Goal: Task Accomplishment & Management: Manage account settings

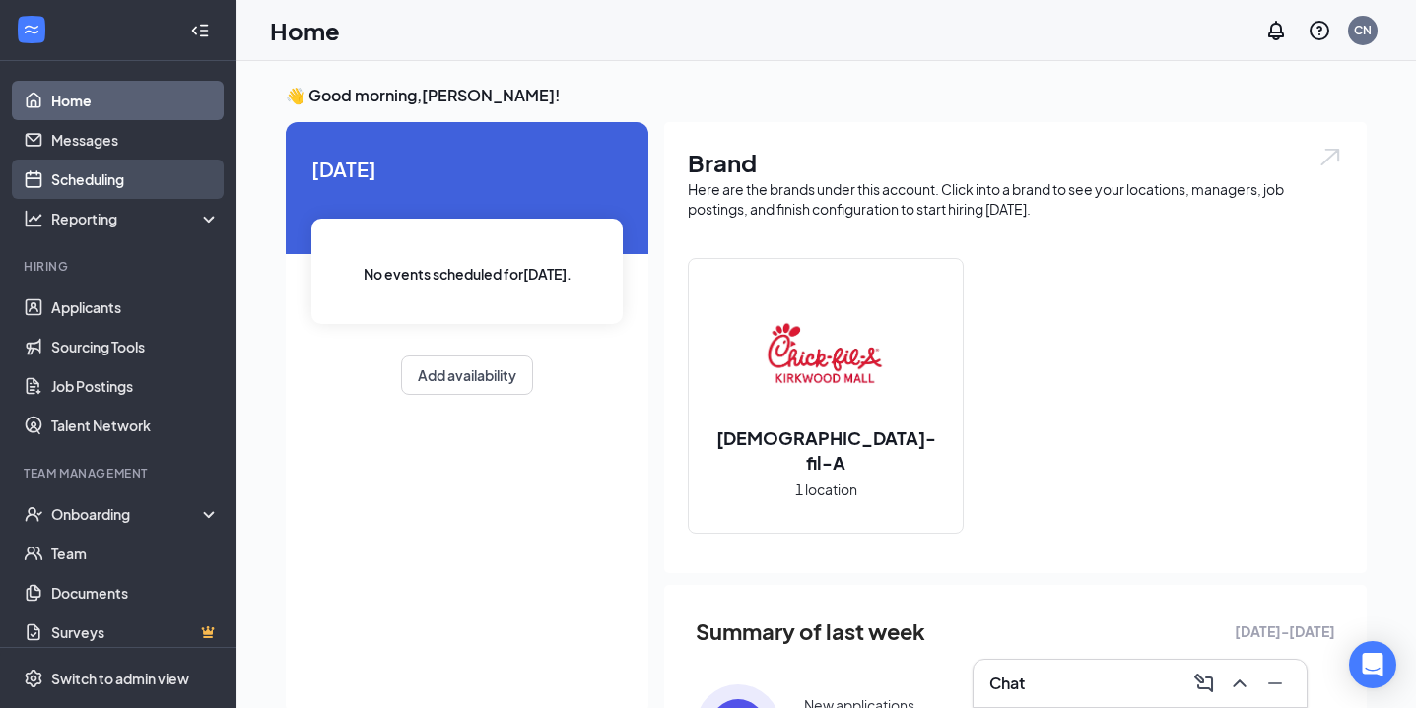
click at [161, 185] on link "Scheduling" at bounding box center [135, 179] width 168 height 39
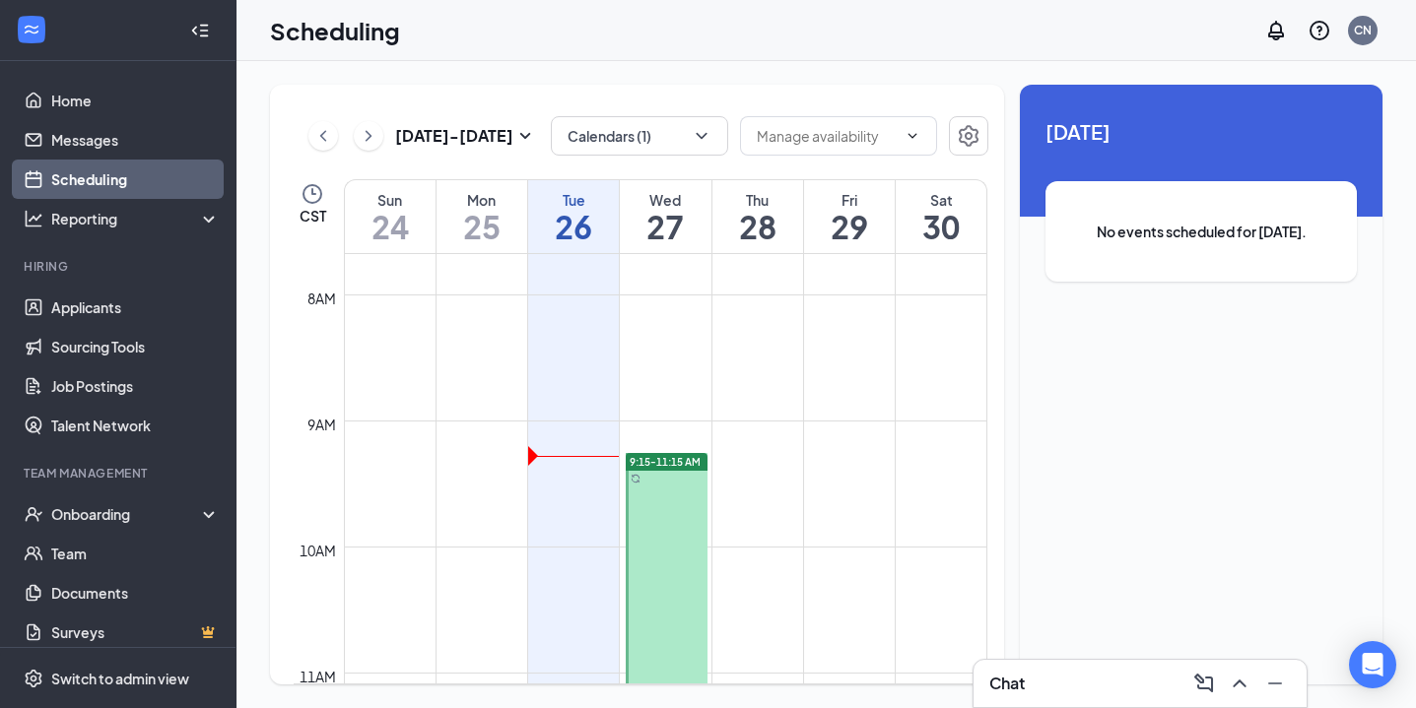
scroll to position [1307, 0]
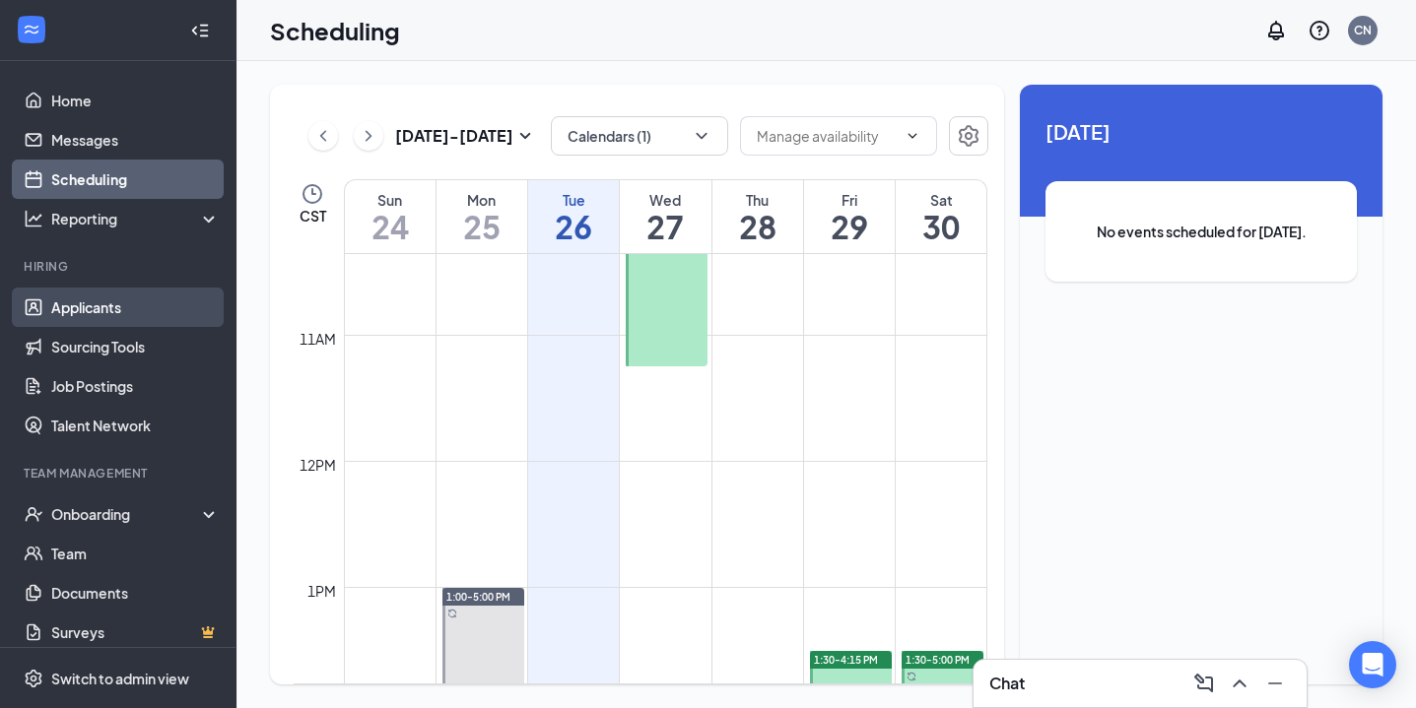
click at [142, 302] on link "Applicants" at bounding box center [135, 307] width 168 height 39
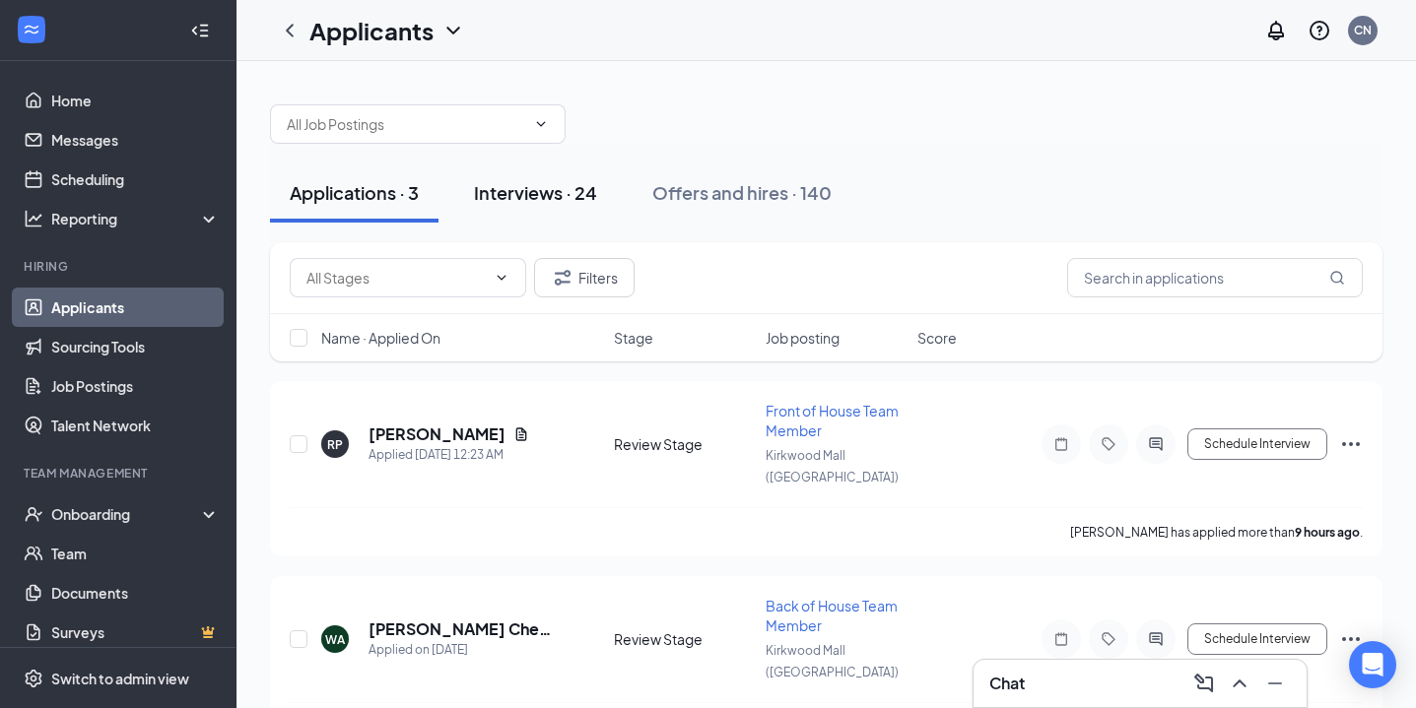
click at [567, 198] on div "Interviews · 24" at bounding box center [535, 192] width 123 height 25
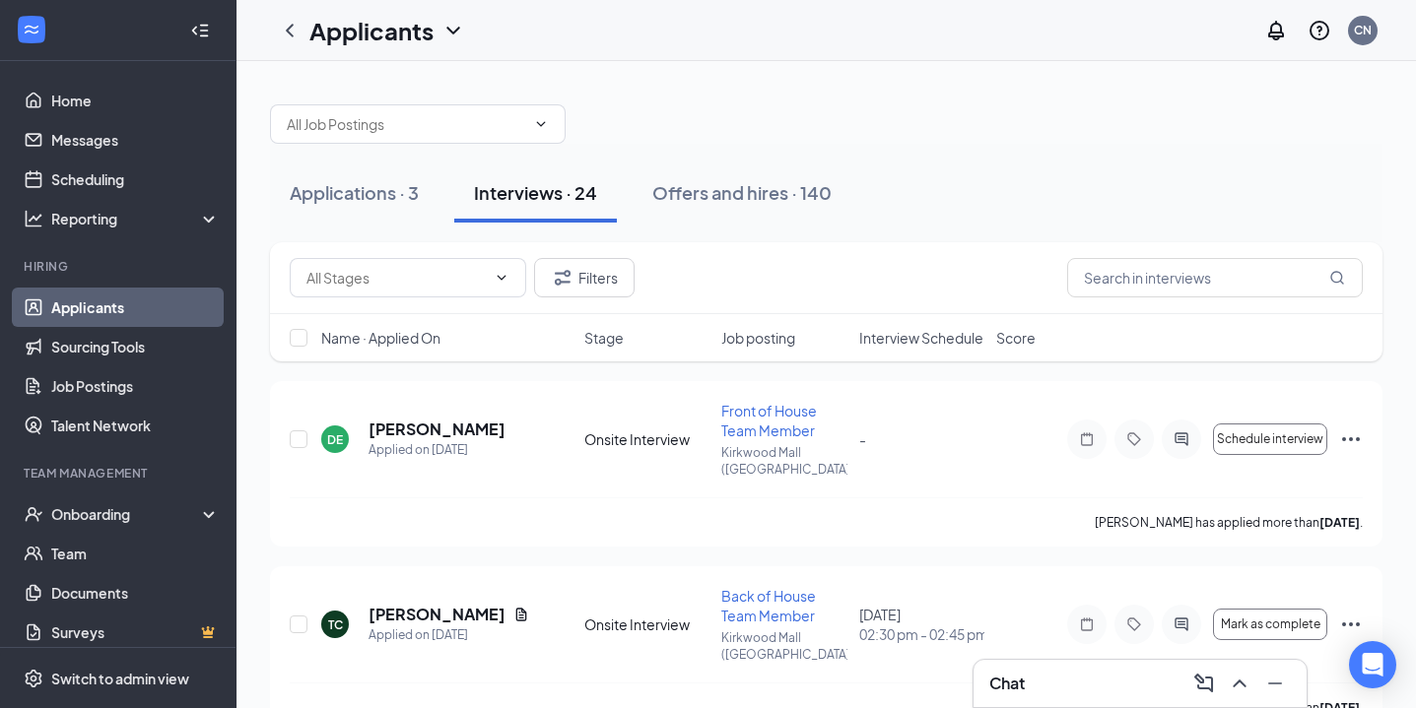
click at [897, 354] on div "Name · Applied On Stage Job posting Interview Schedule Score" at bounding box center [826, 337] width 1112 height 47
click at [898, 346] on span "Interview Schedule" at bounding box center [921, 338] width 124 height 20
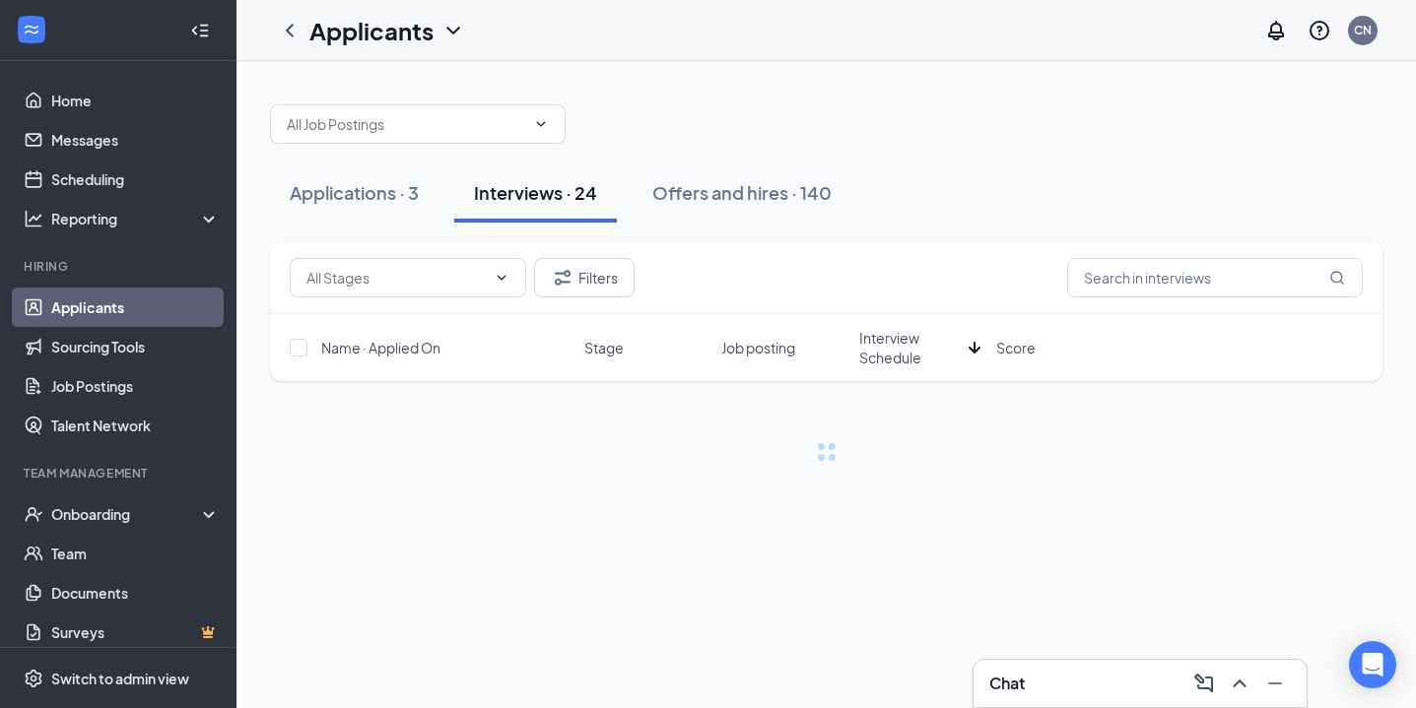
click at [903, 362] on span "Interview Schedule" at bounding box center [909, 347] width 101 height 39
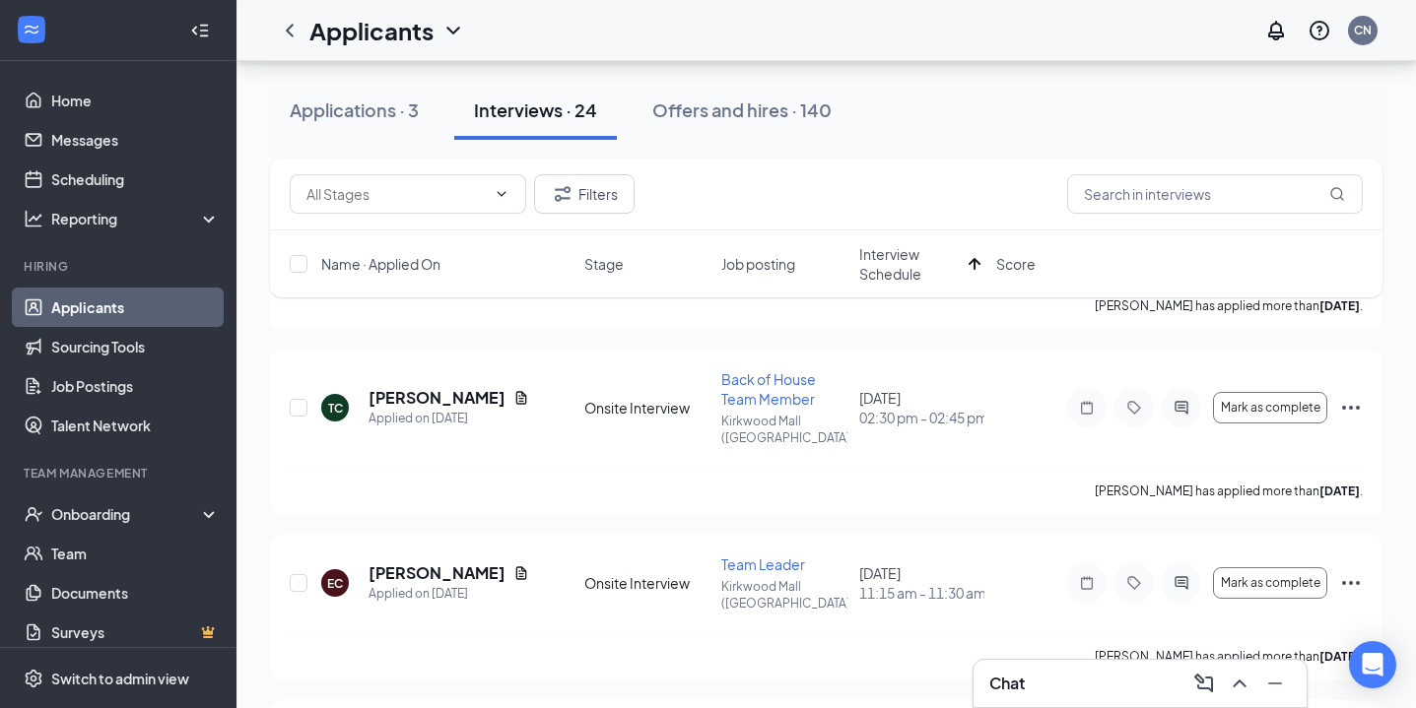
scroll to position [809, 0]
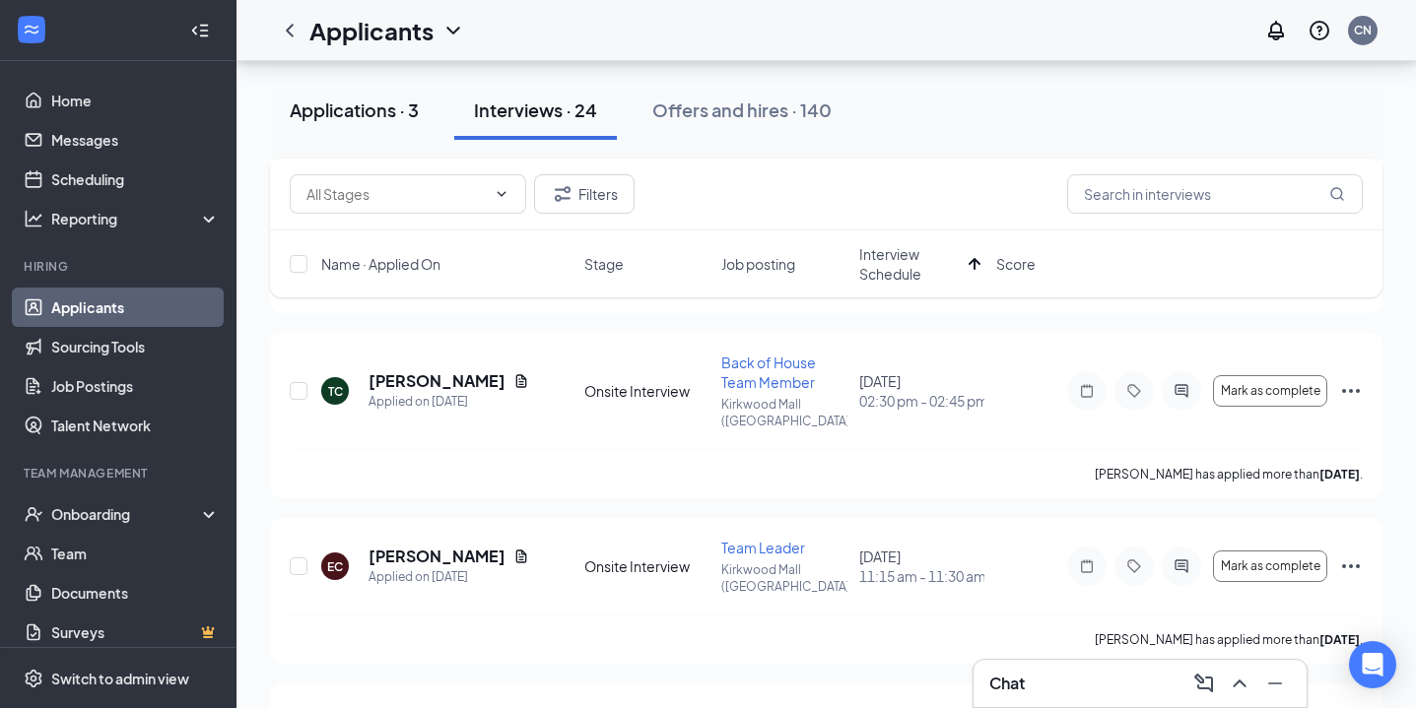
drag, startPoint x: 356, startPoint y: 84, endPoint x: 355, endPoint y: 95, distance: 10.9
click at [356, 85] on button "Applications · 3" at bounding box center [354, 110] width 168 height 59
click at [356, 95] on button "Applications · 3" at bounding box center [354, 110] width 168 height 59
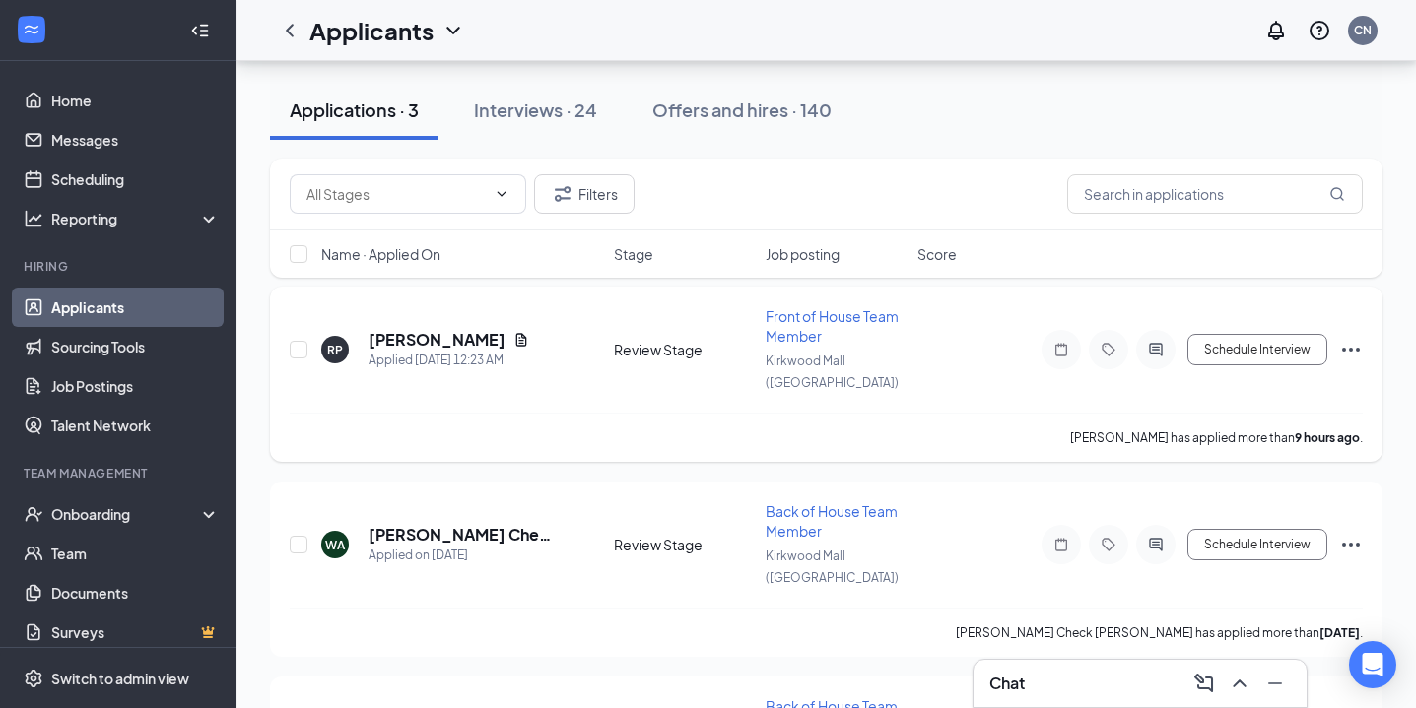
scroll to position [94, 0]
click at [480, 525] on h5 "[PERSON_NAME] Check [PERSON_NAME]" at bounding box center [465, 536] width 192 height 22
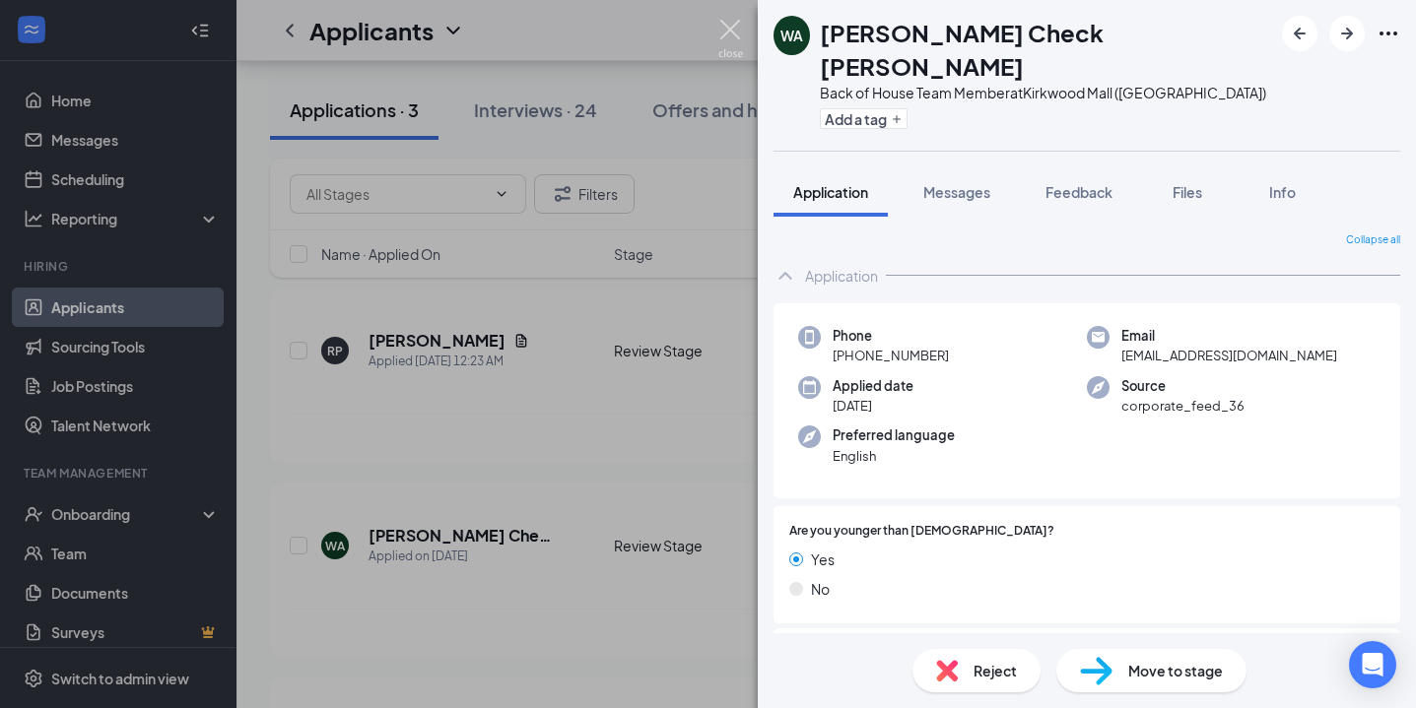
click at [732, 38] on img at bounding box center [730, 39] width 25 height 38
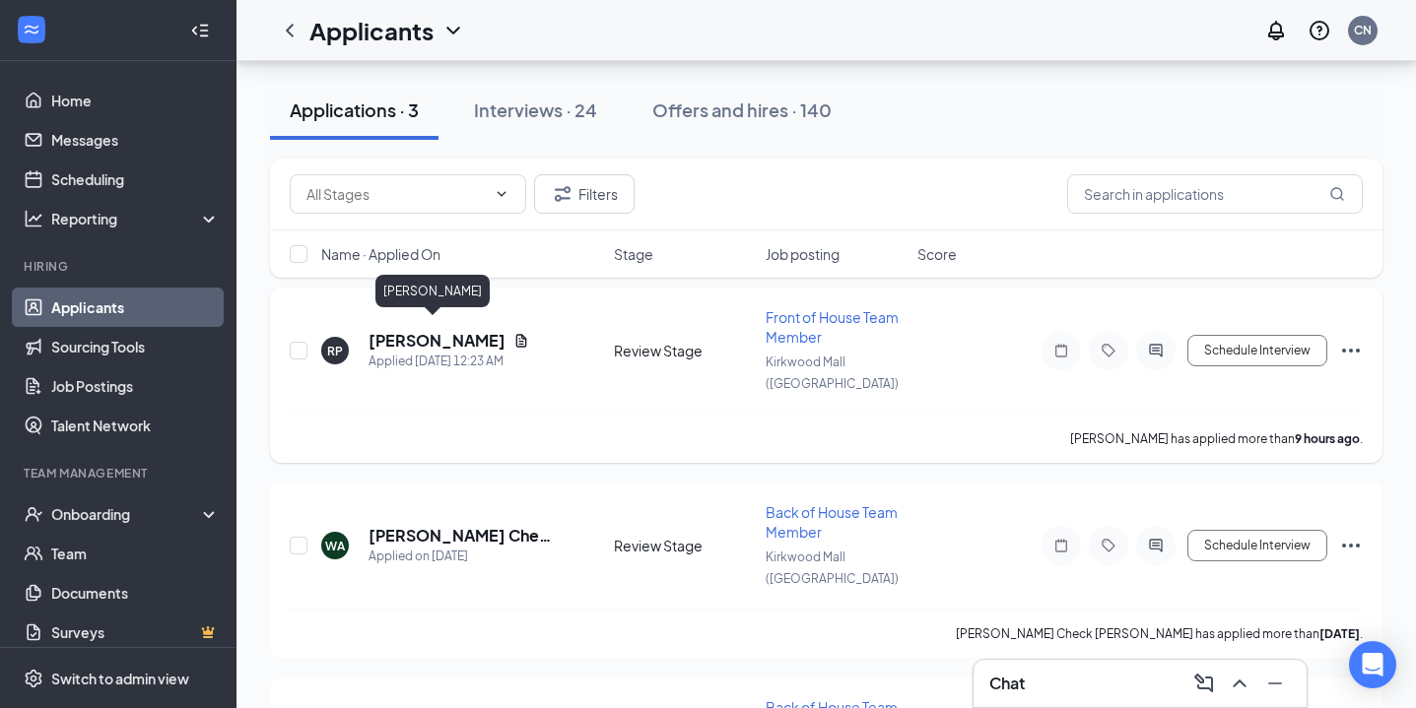
click at [462, 334] on h5 "[PERSON_NAME]" at bounding box center [437, 341] width 137 height 22
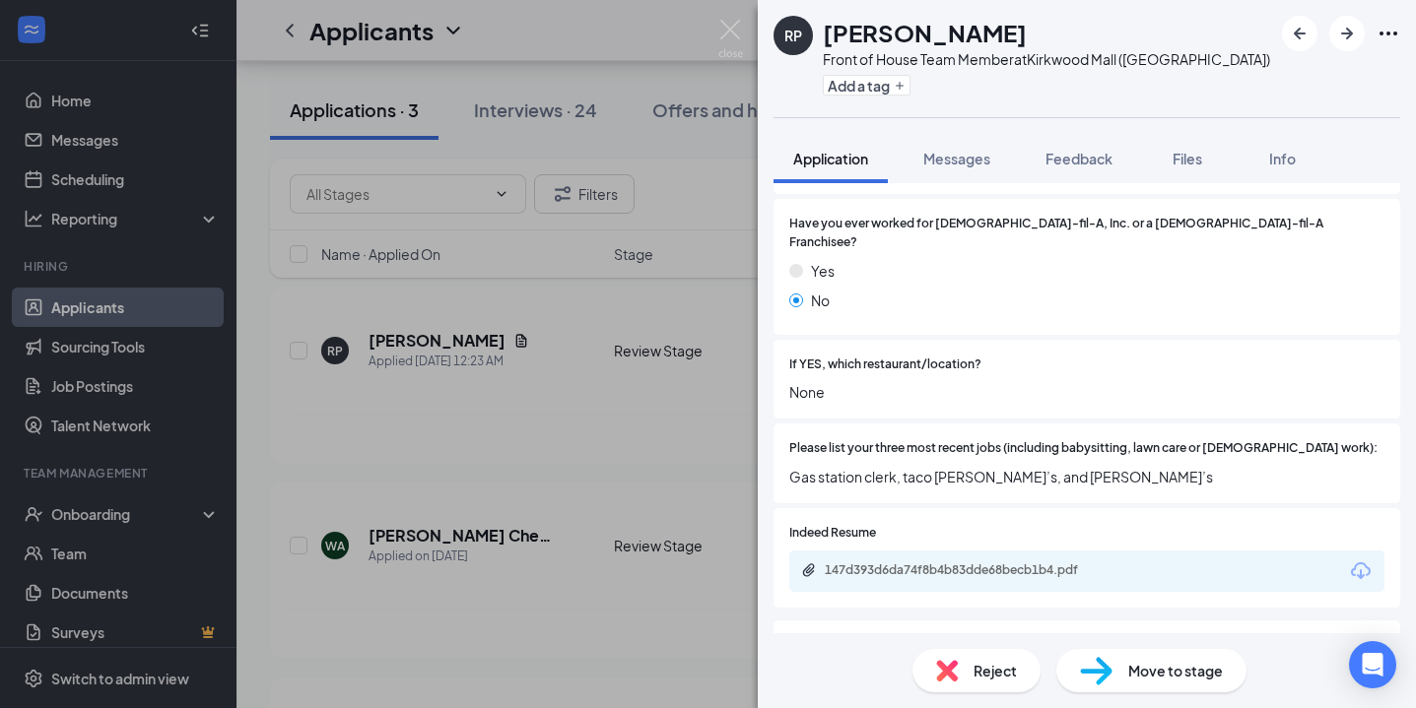
scroll to position [530, 0]
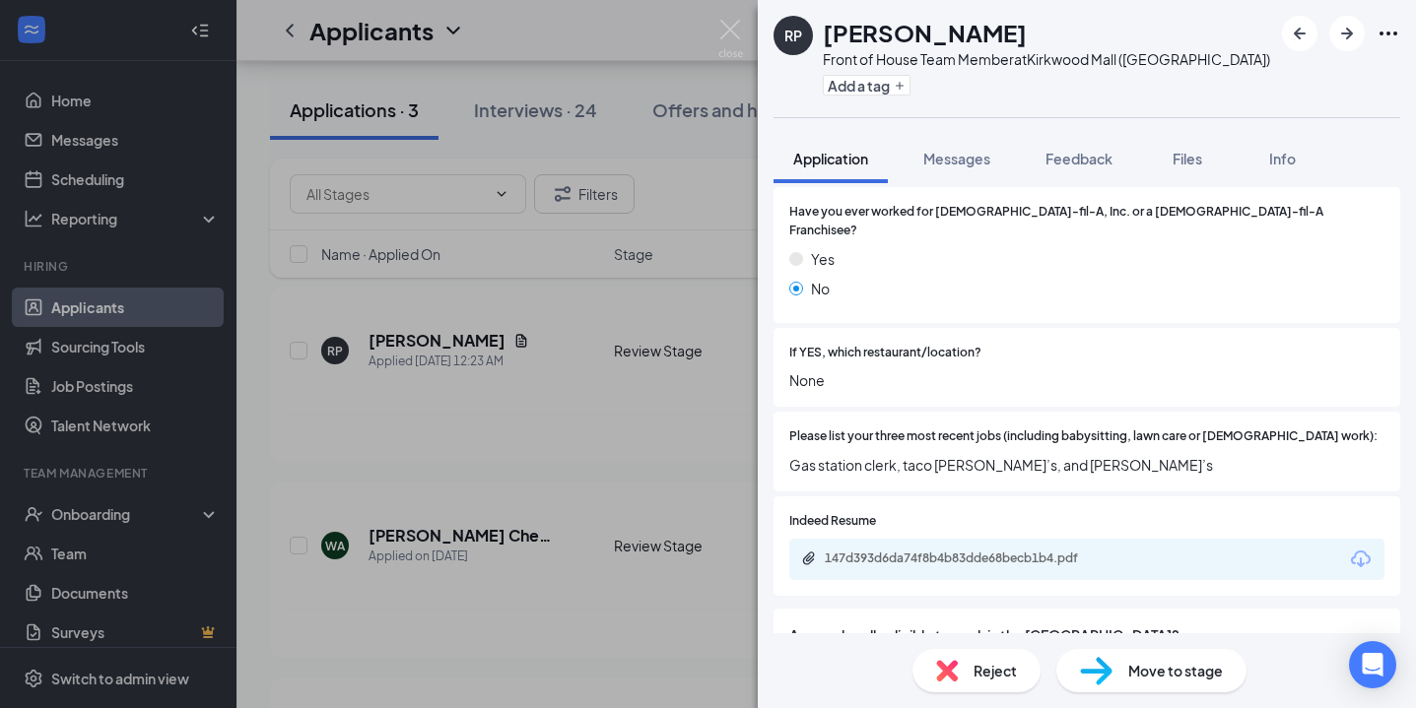
click at [974, 551] on div "147d393d6da74f8b4b83dde68becb1b4.pdf" at bounding box center [963, 559] width 276 height 16
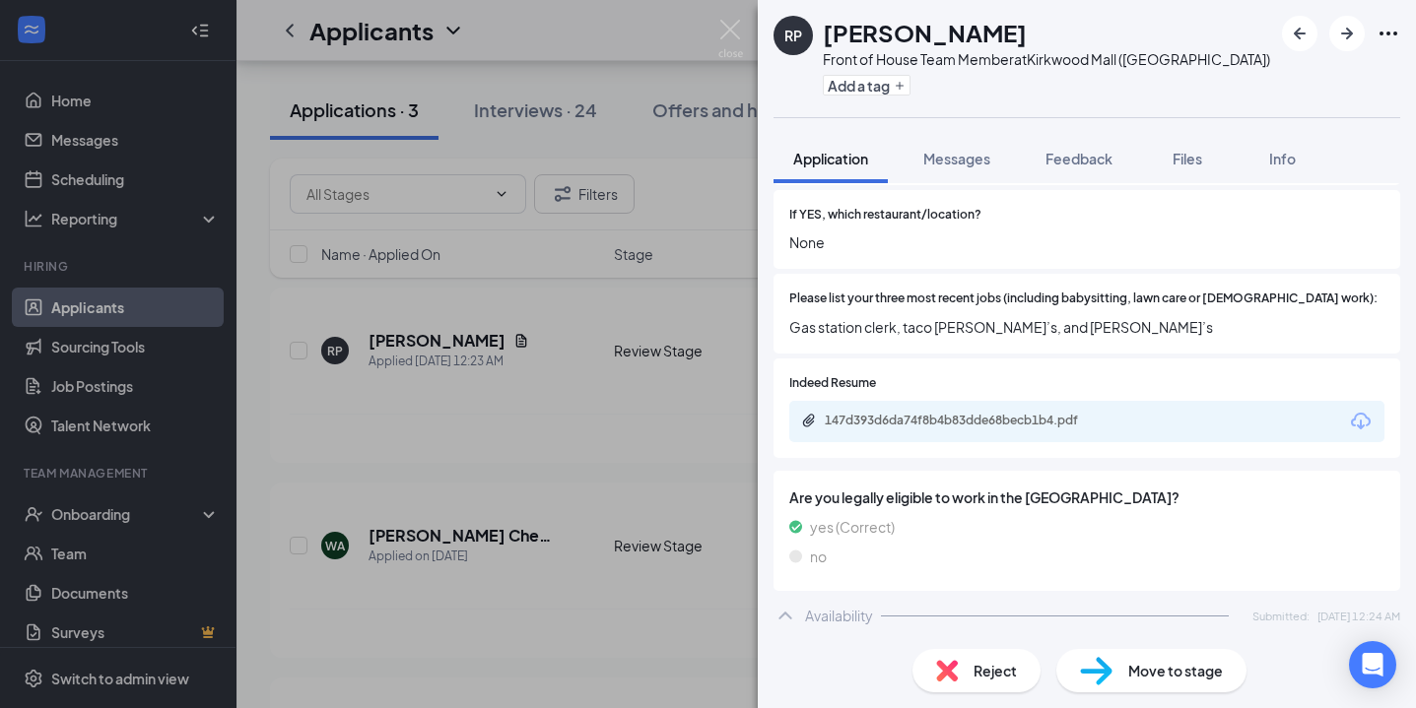
scroll to position [649, 0]
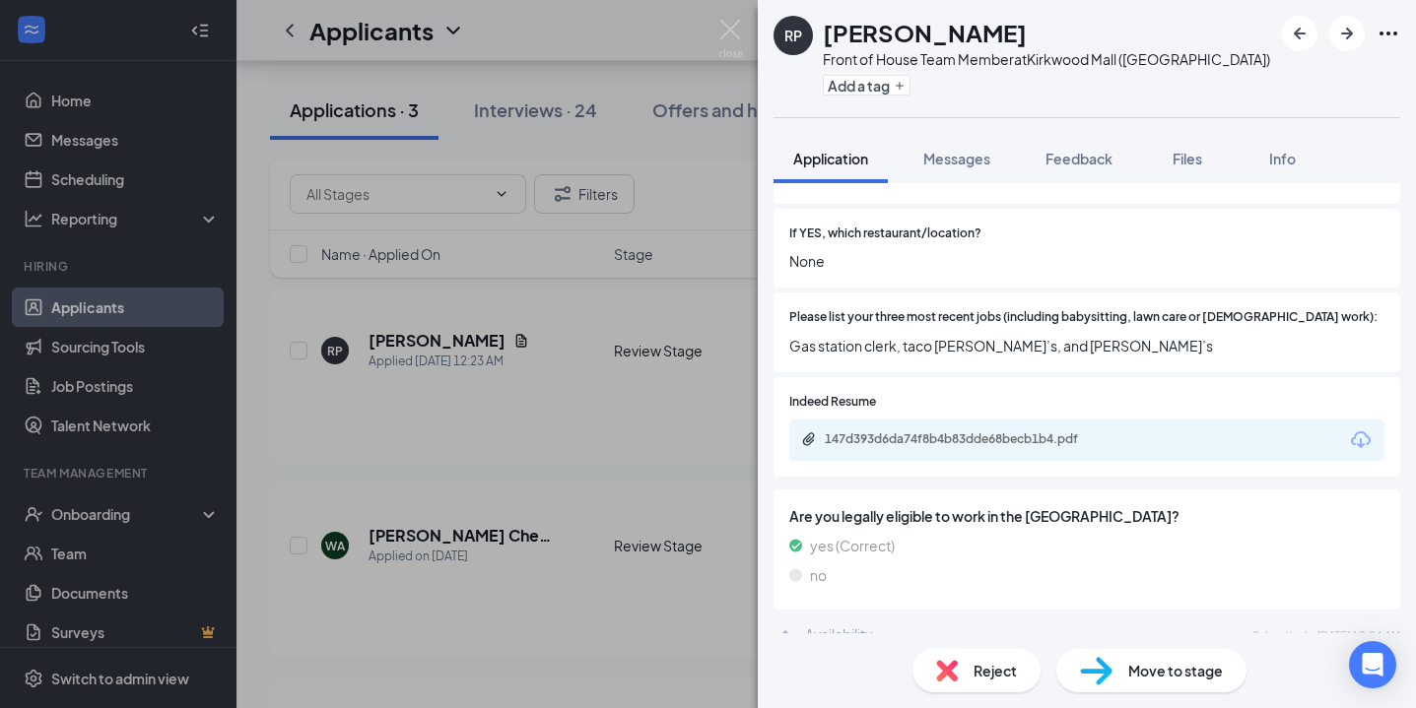
click at [886, 377] on div "Indeed Resume 147d393d6da74f8b4b83dde68becb1b4.pdf" at bounding box center [1087, 427] width 627 height 100
drag, startPoint x: 826, startPoint y: 23, endPoint x: 985, endPoint y: 23, distance: 159.6
click at [985, 23] on h1 "[PERSON_NAME]" at bounding box center [925, 33] width 204 height 34
copy h1 "[PERSON_NAME]"
click at [737, 105] on div "RP [PERSON_NAME] Front of House Team Member at [GEOGRAPHIC_DATA] ([GEOGRAPHIC_D…" at bounding box center [708, 354] width 1416 height 708
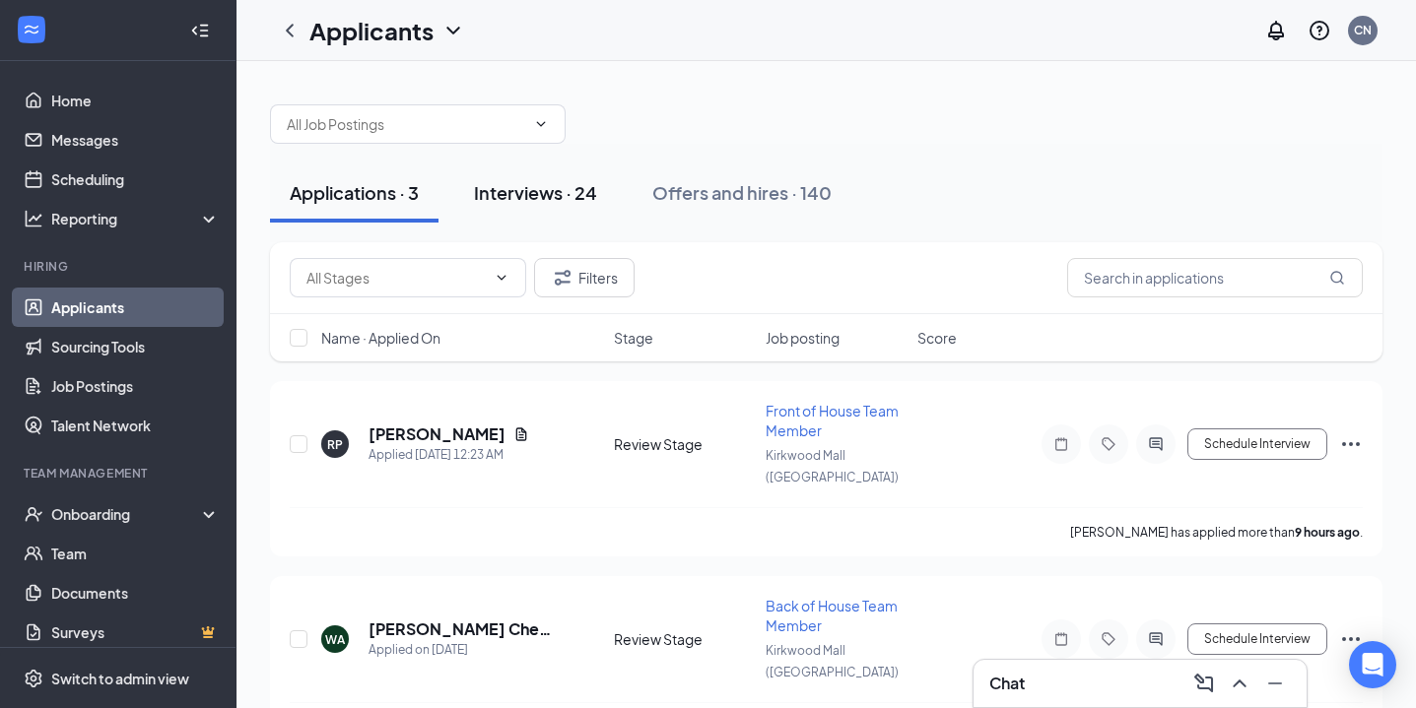
click at [554, 190] on div "Interviews · 24" at bounding box center [535, 192] width 123 height 25
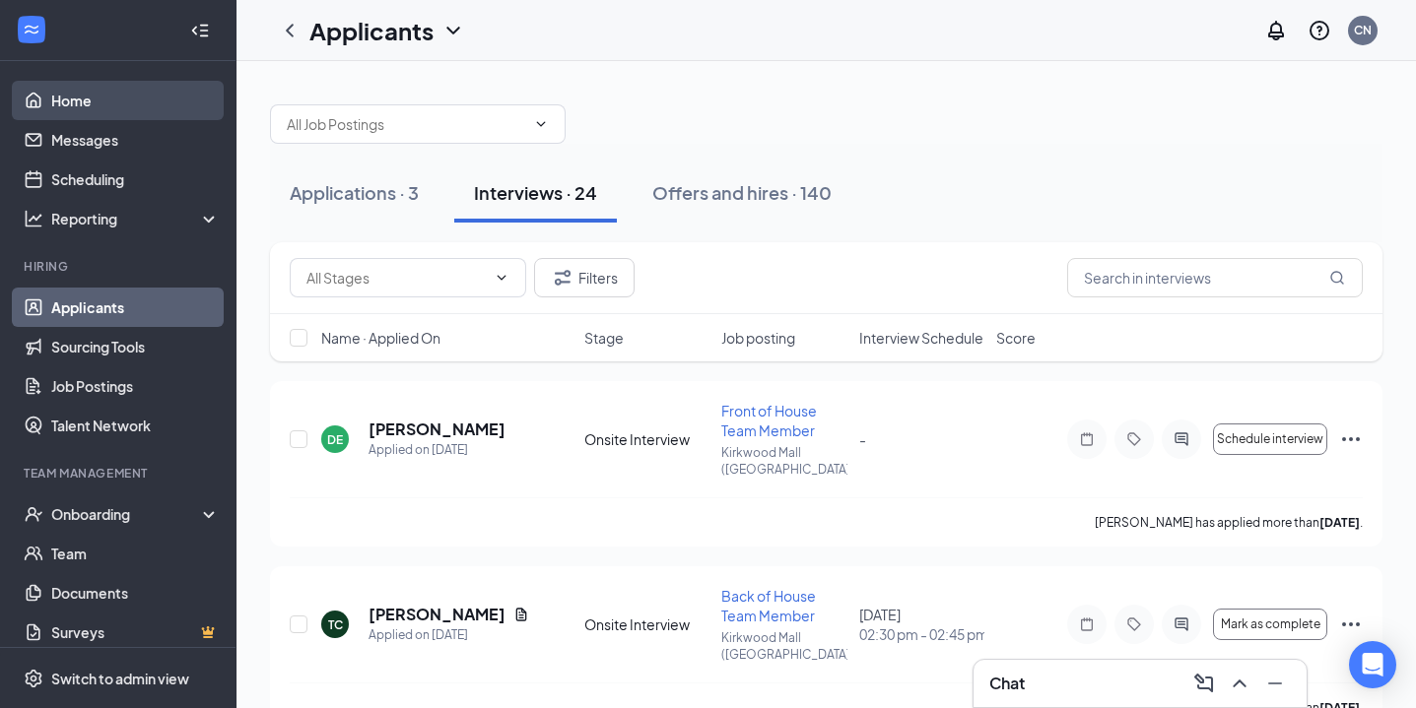
click at [126, 105] on link "Home" at bounding box center [135, 100] width 168 height 39
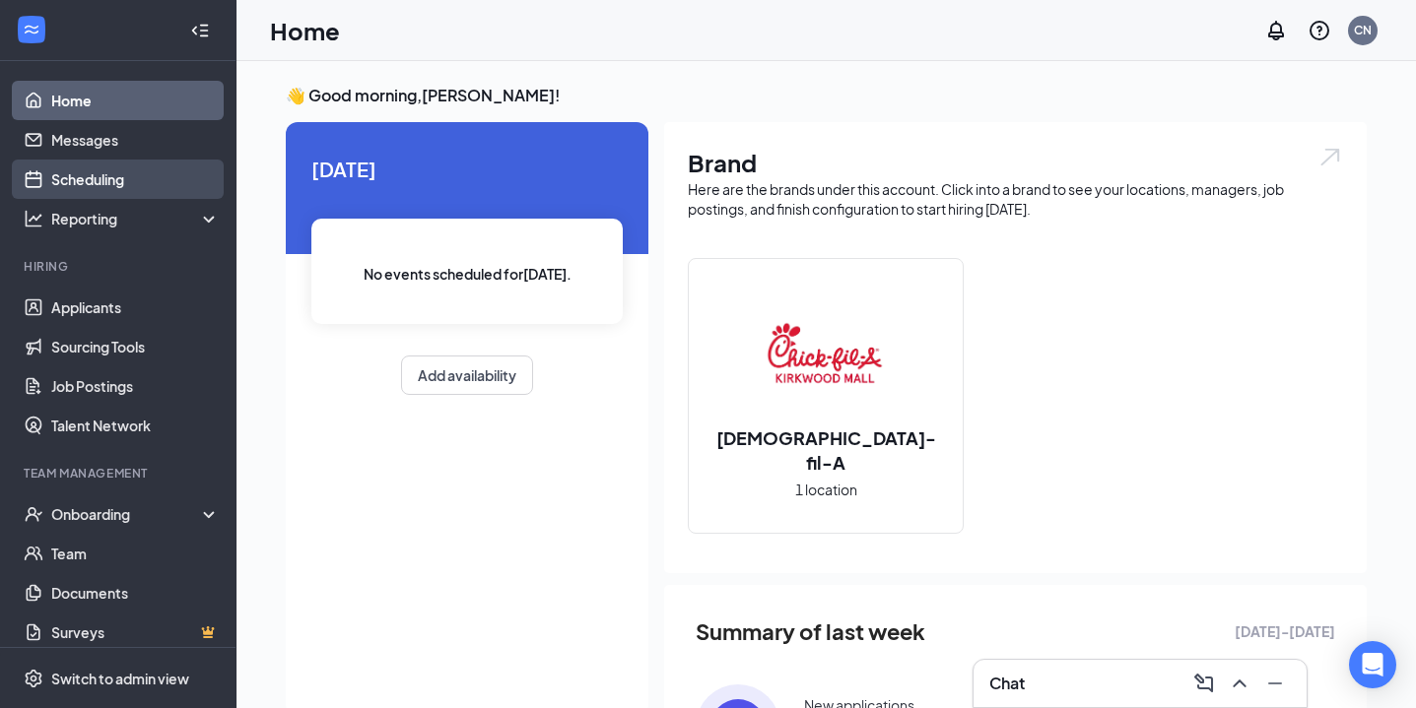
click at [125, 177] on link "Scheduling" at bounding box center [135, 179] width 168 height 39
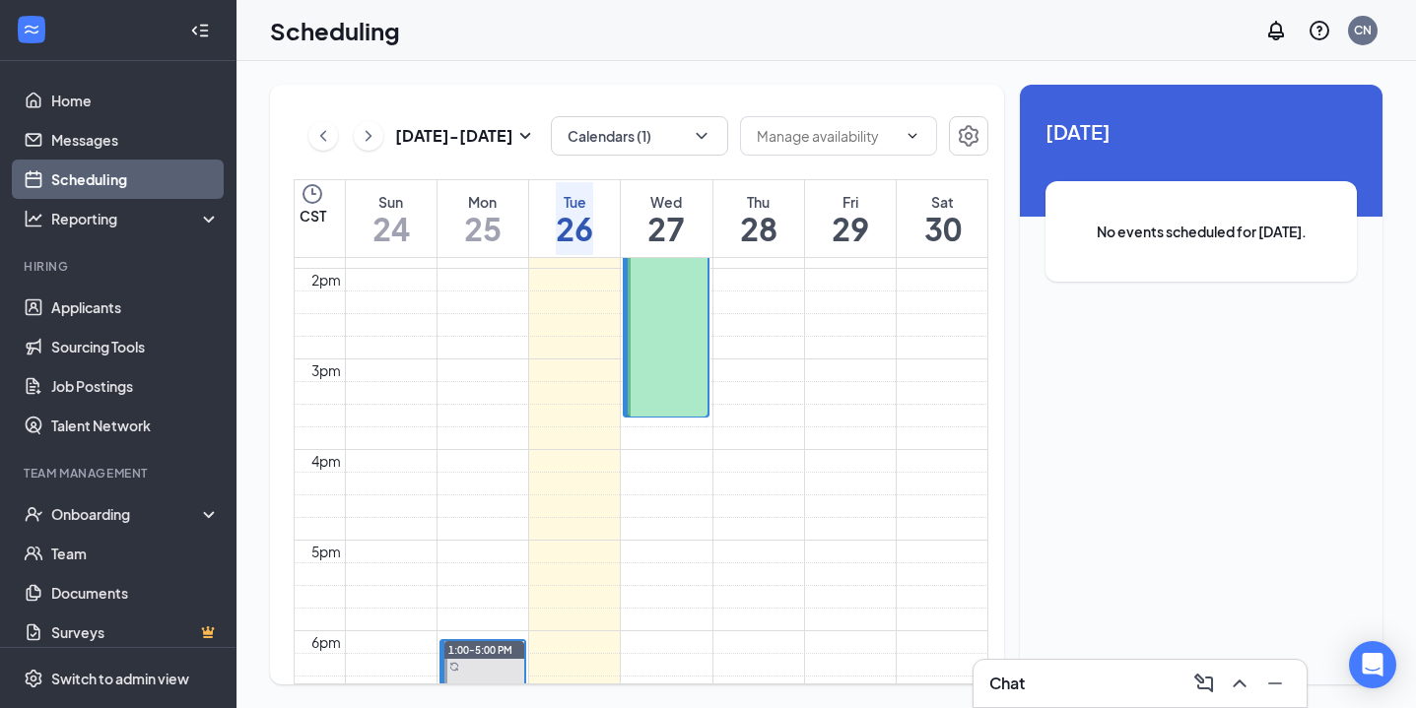
scroll to position [1110, 0]
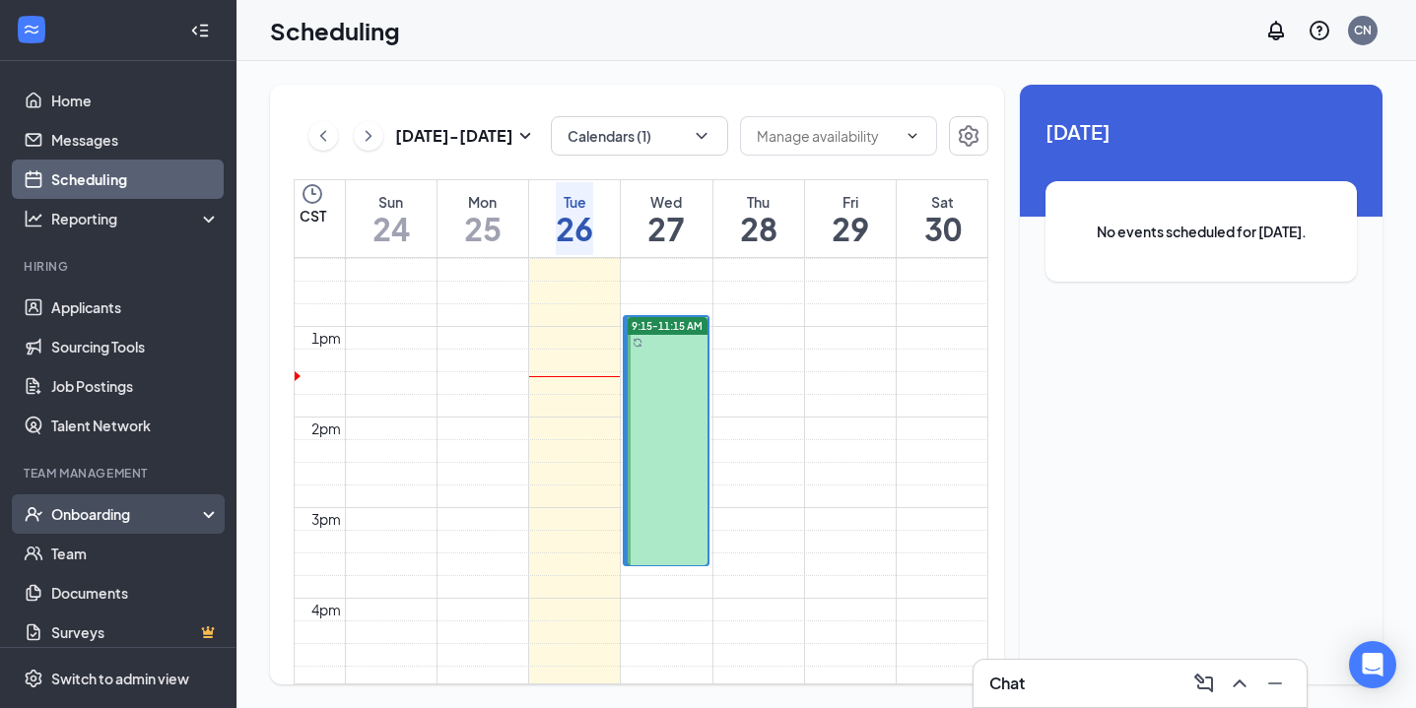
click at [143, 510] on div "Onboarding" at bounding box center [127, 515] width 152 height 20
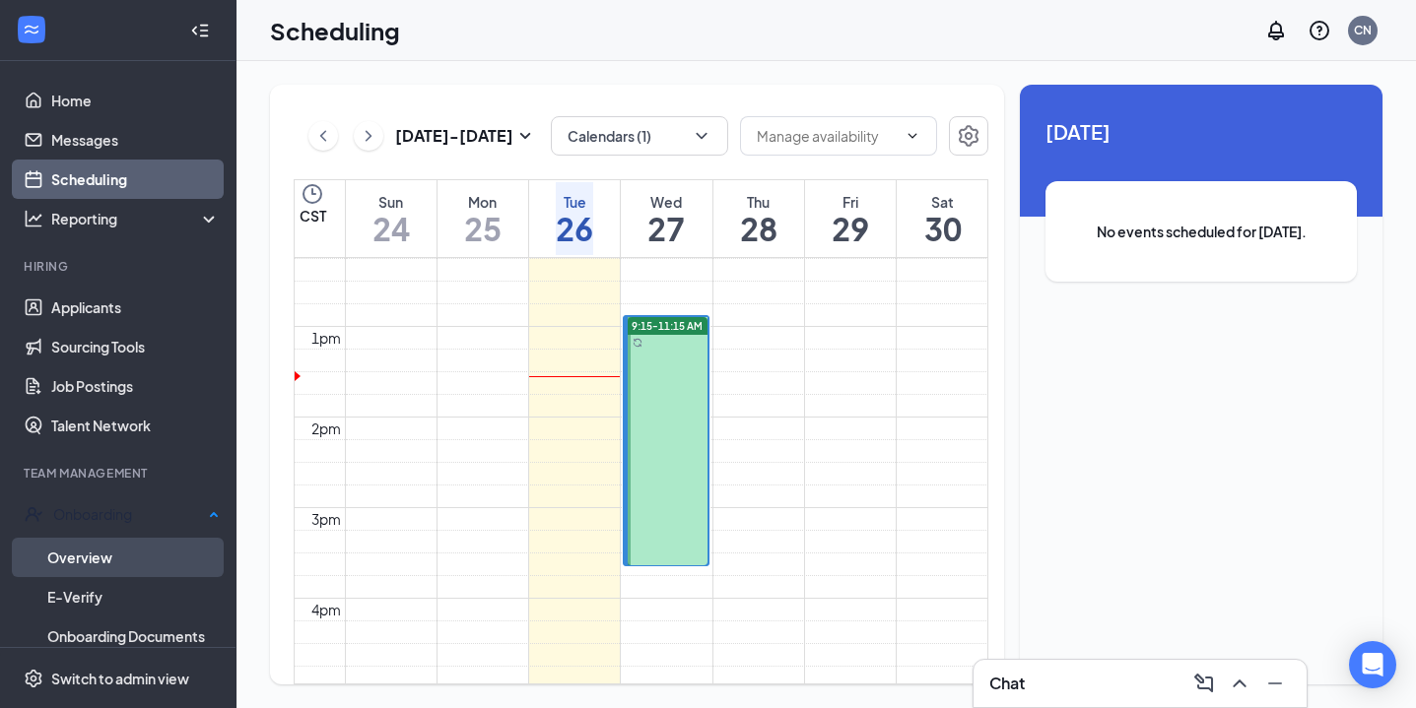
click at [132, 554] on link "Overview" at bounding box center [133, 557] width 172 height 39
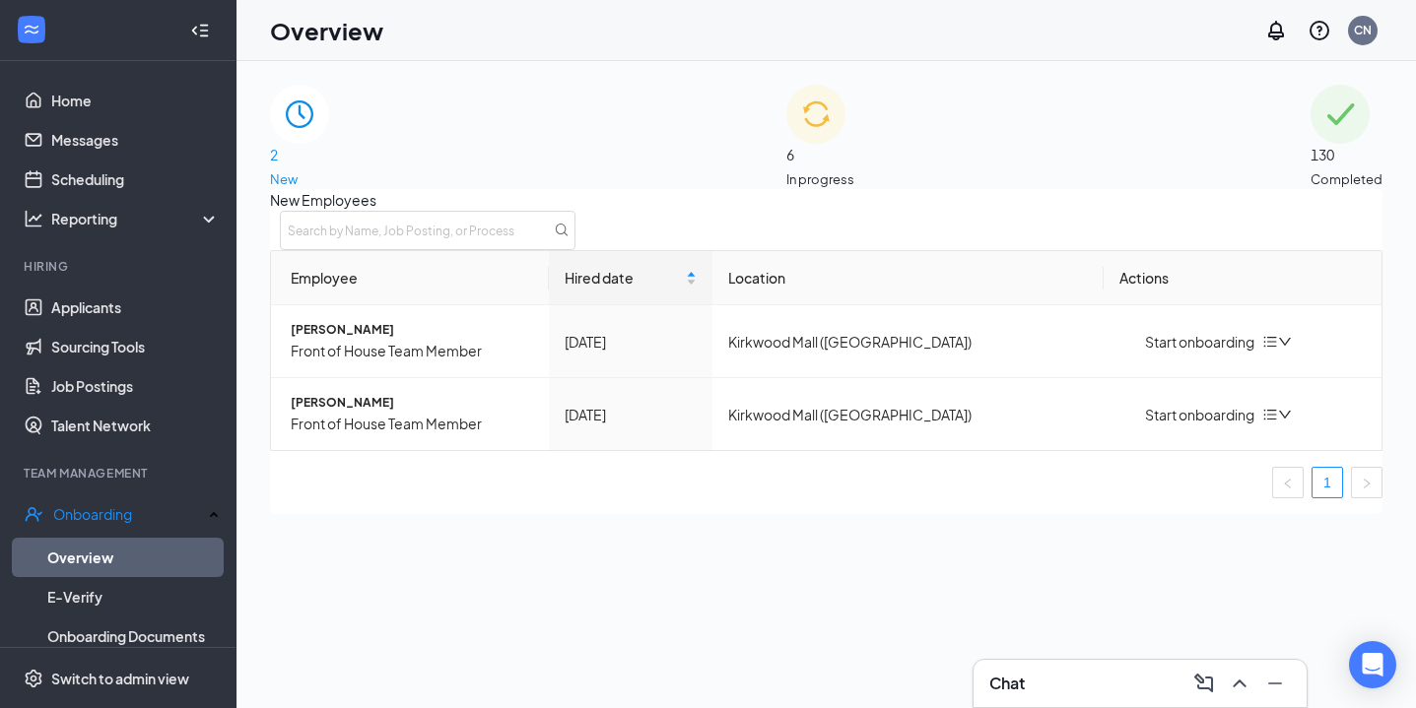
click at [786, 160] on div "6 In progress" at bounding box center [820, 137] width 68 height 104
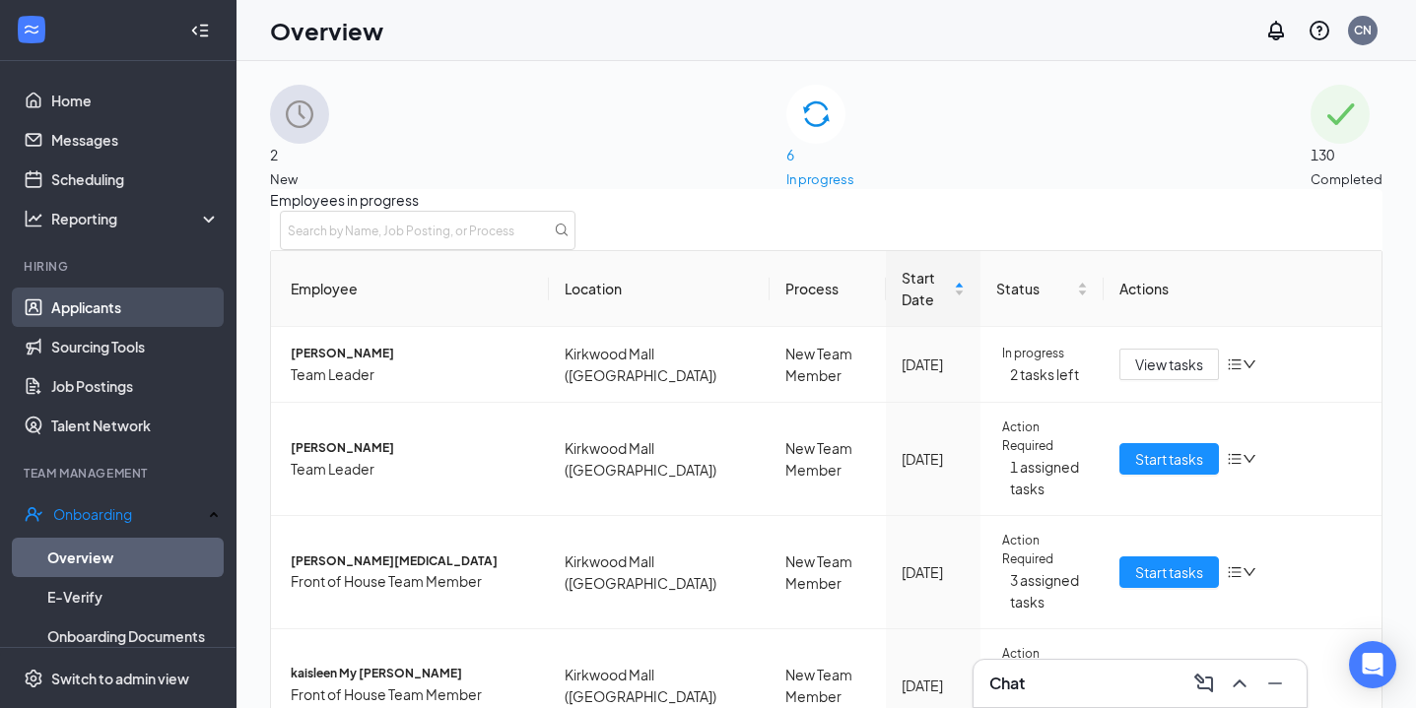
click at [111, 309] on link "Applicants" at bounding box center [135, 307] width 168 height 39
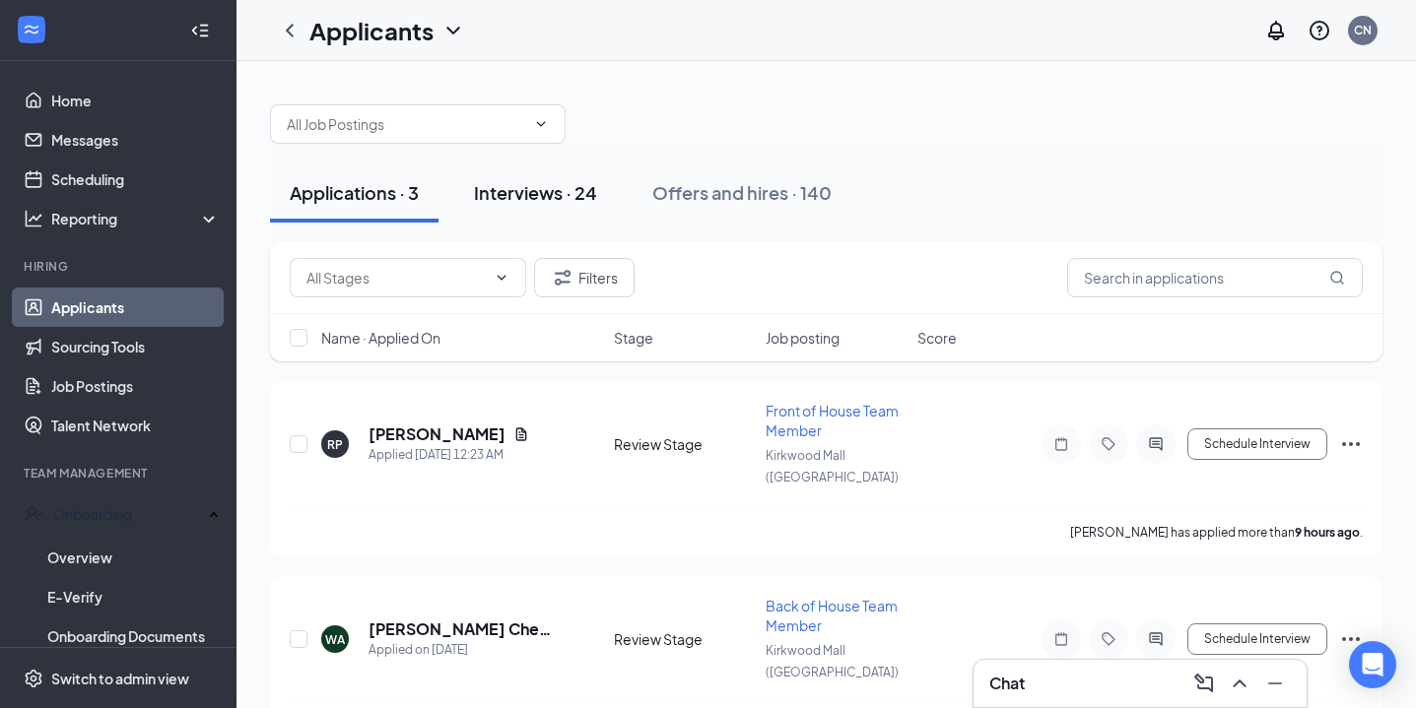
click at [533, 198] on div "Interviews · 24" at bounding box center [535, 192] width 123 height 25
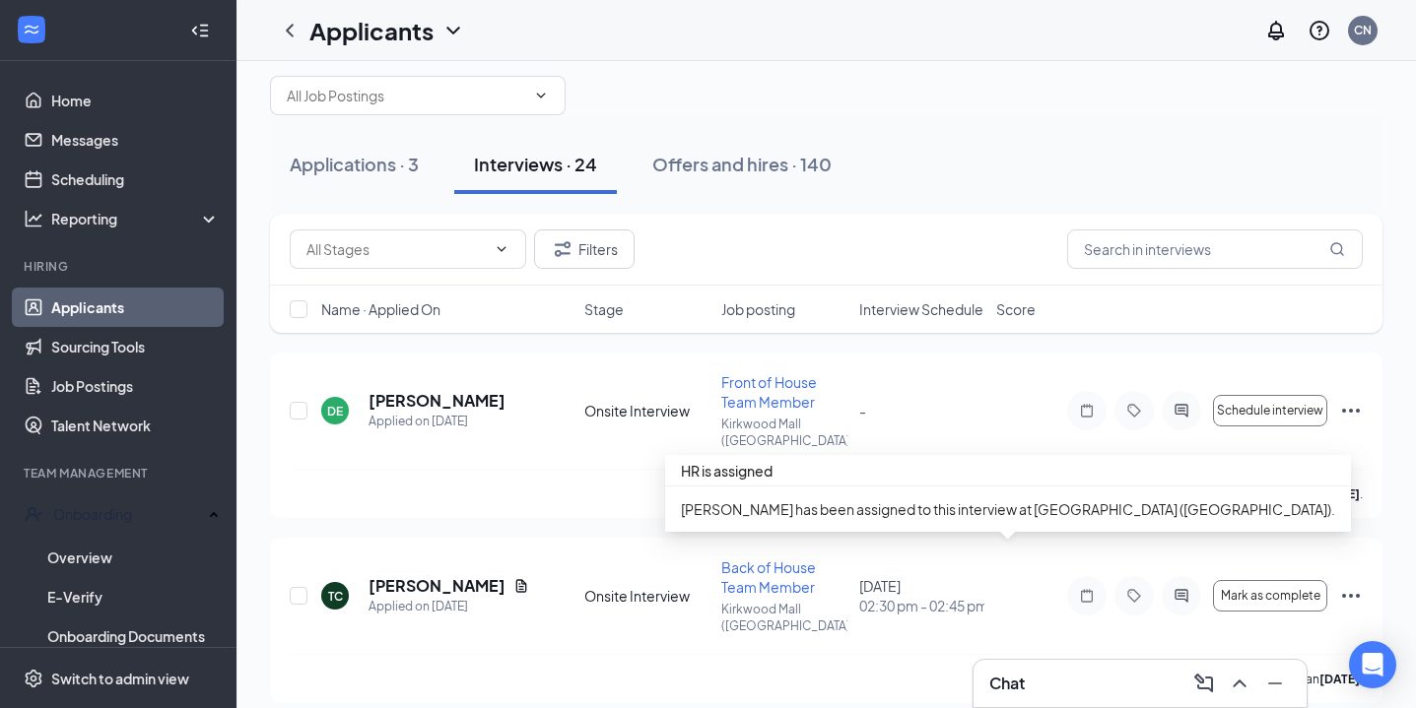
scroll to position [31, 0]
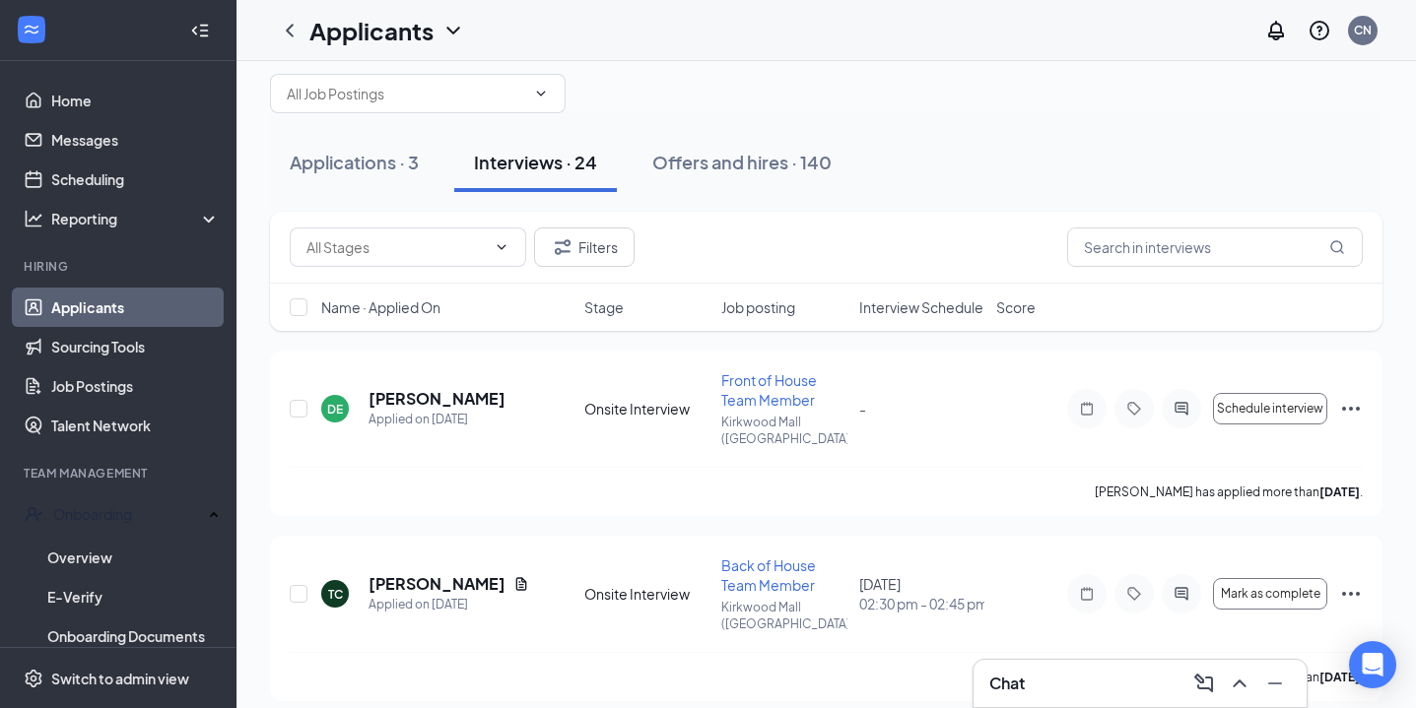
click at [927, 314] on span "Interview Schedule" at bounding box center [921, 308] width 124 height 20
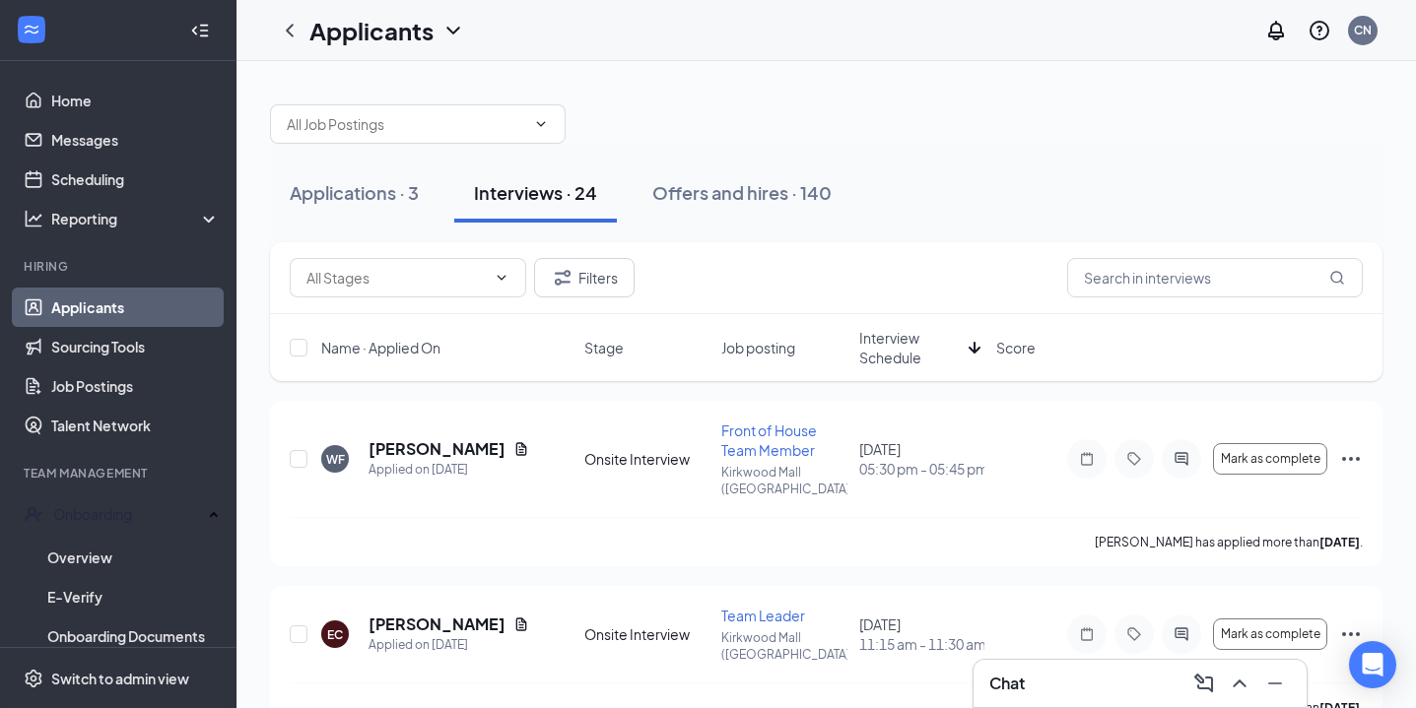
click at [906, 357] on span "Interview Schedule" at bounding box center [909, 347] width 101 height 39
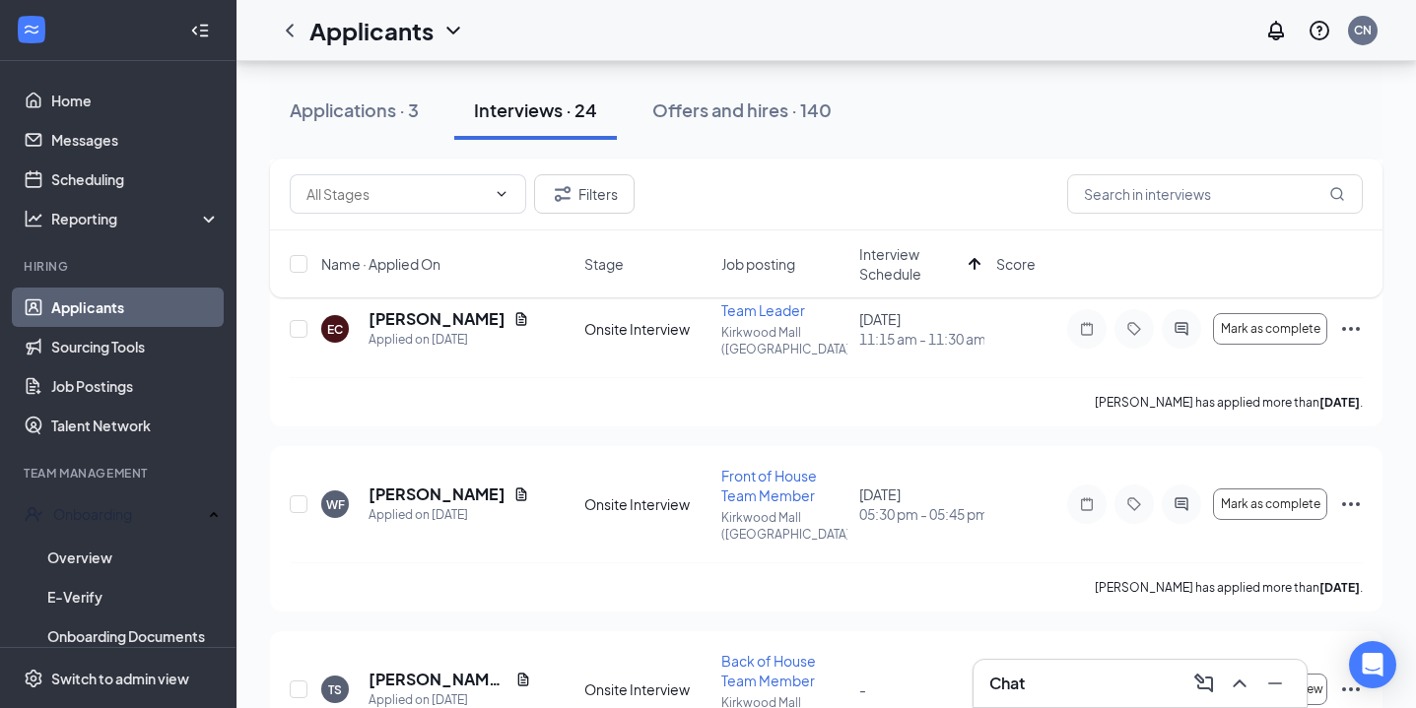
scroll to position [1078, 0]
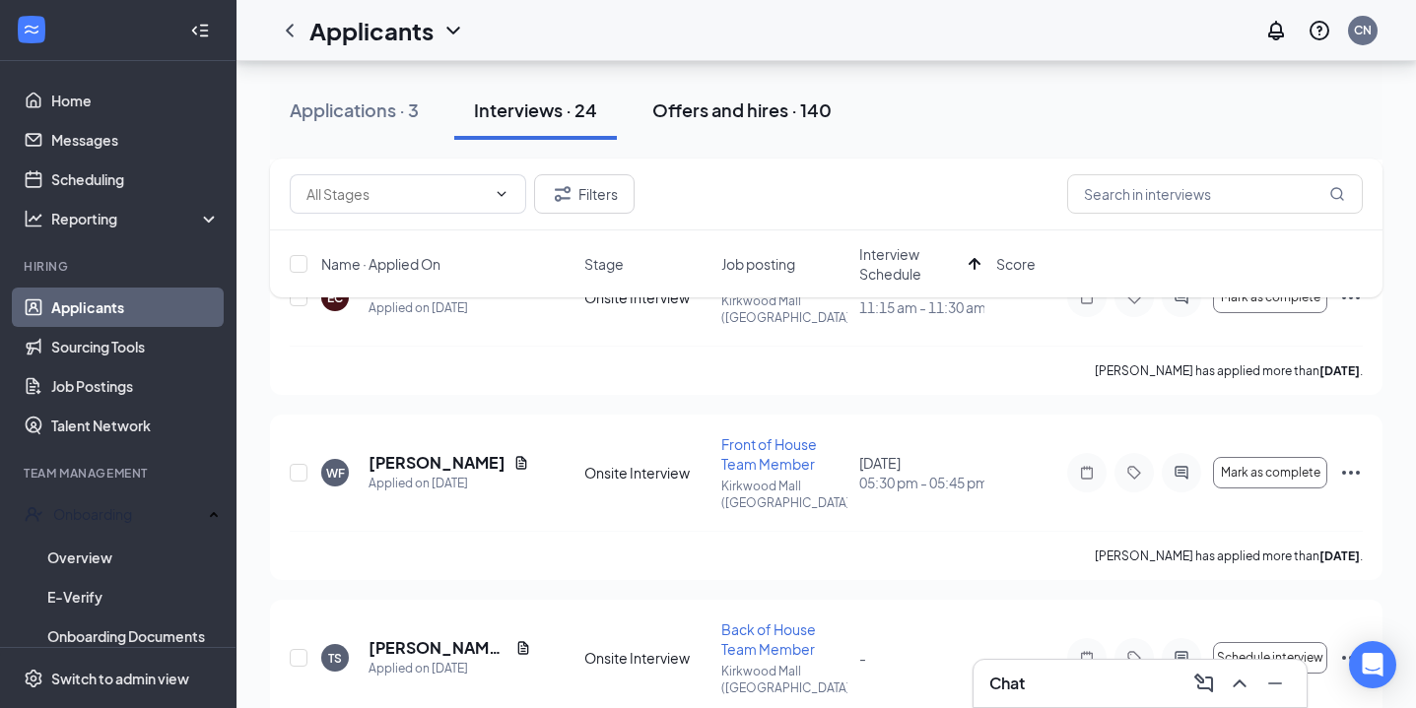
click at [738, 133] on button "Offers and hires · 140" at bounding box center [742, 110] width 219 height 59
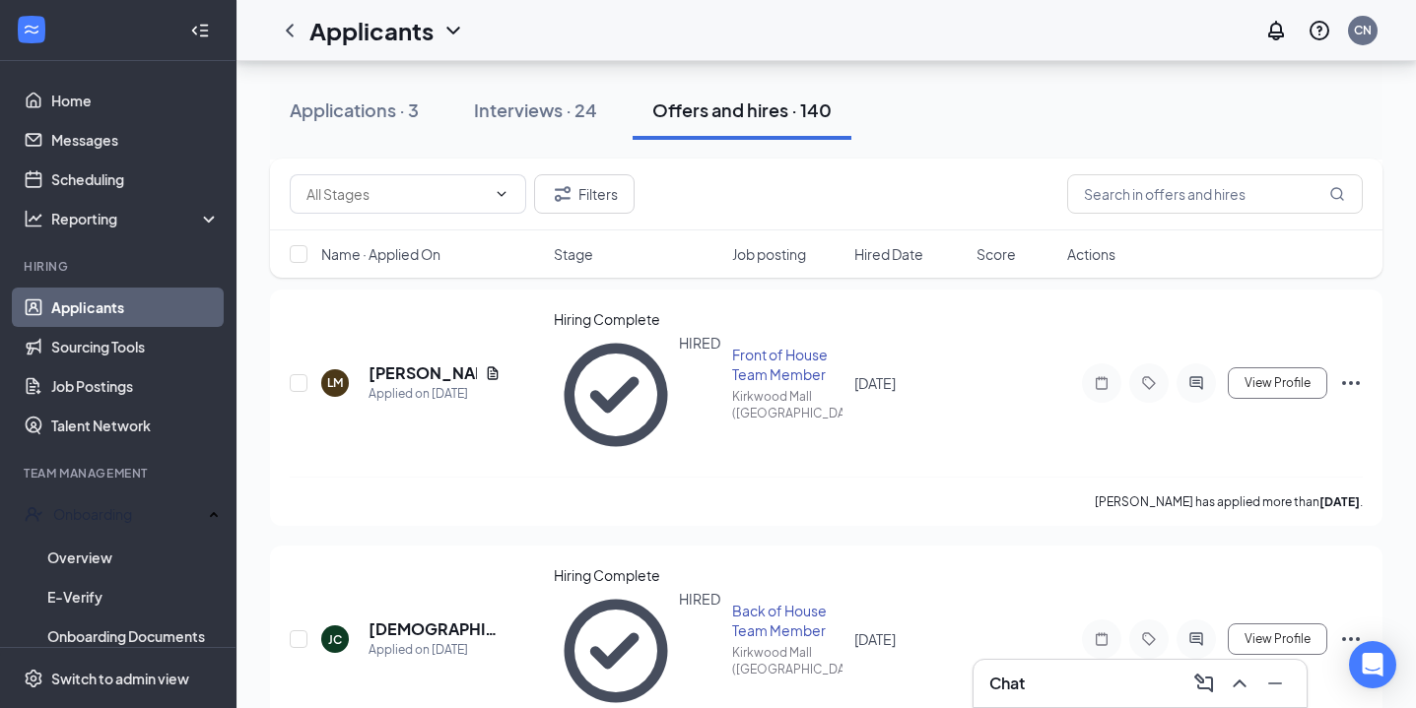
scroll to position [882, 0]
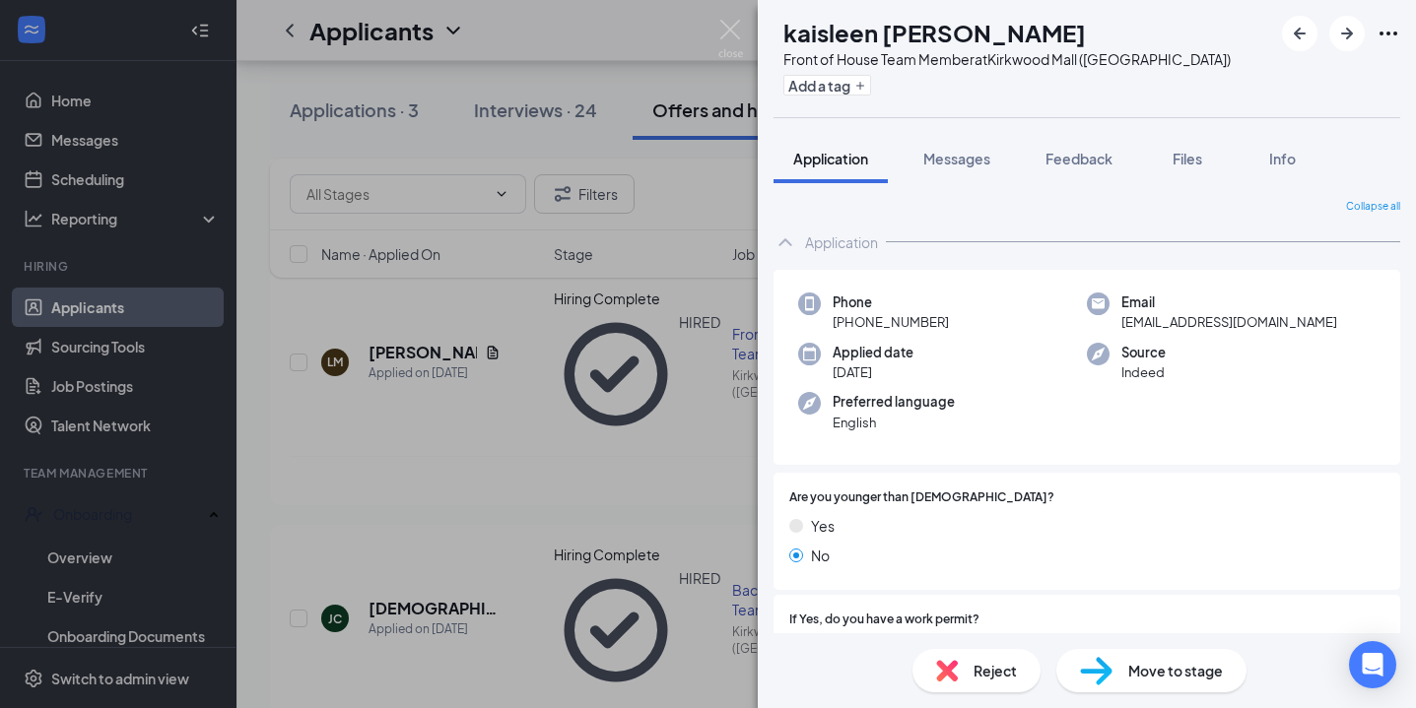
click at [1004, 667] on span "Reject" at bounding box center [995, 671] width 43 height 22
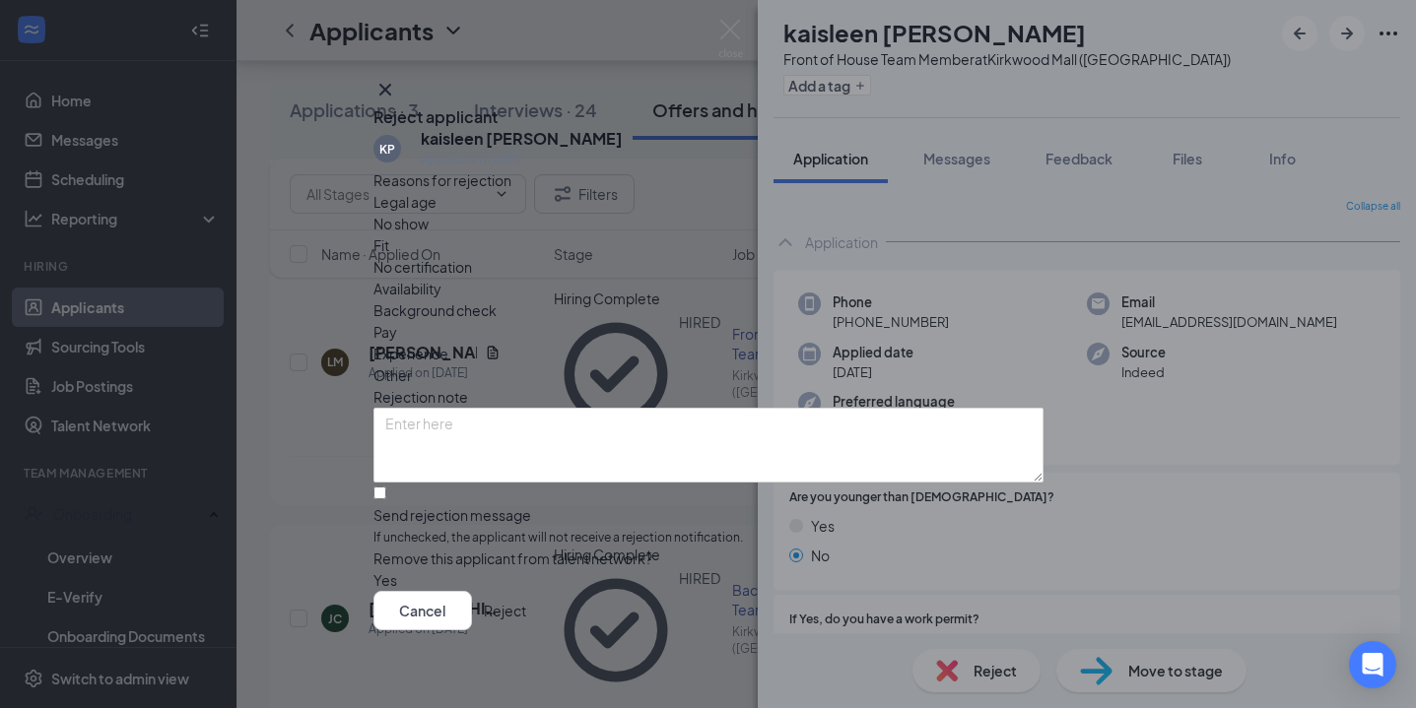
click at [567, 235] on div "No show" at bounding box center [708, 224] width 670 height 22
click at [397, 88] on icon "Cross" at bounding box center [385, 90] width 24 height 24
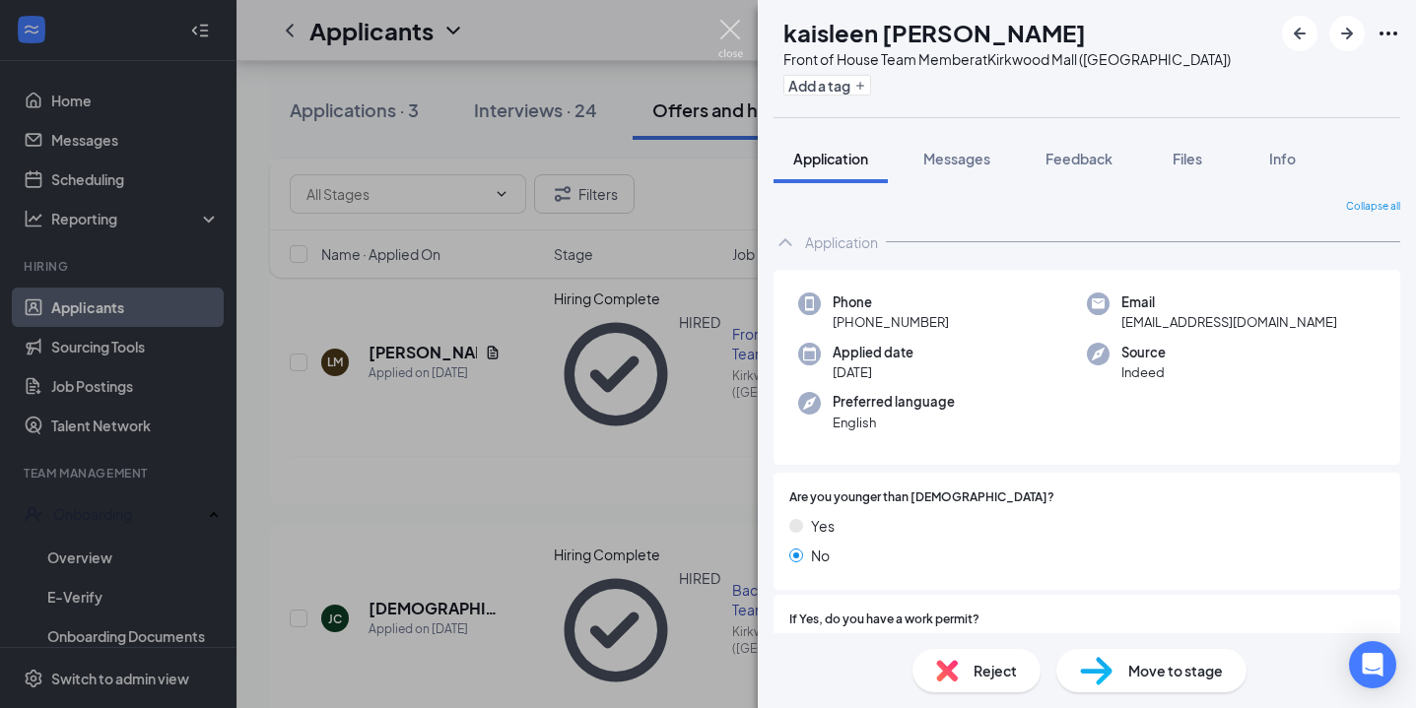
click at [734, 28] on img at bounding box center [730, 39] width 25 height 38
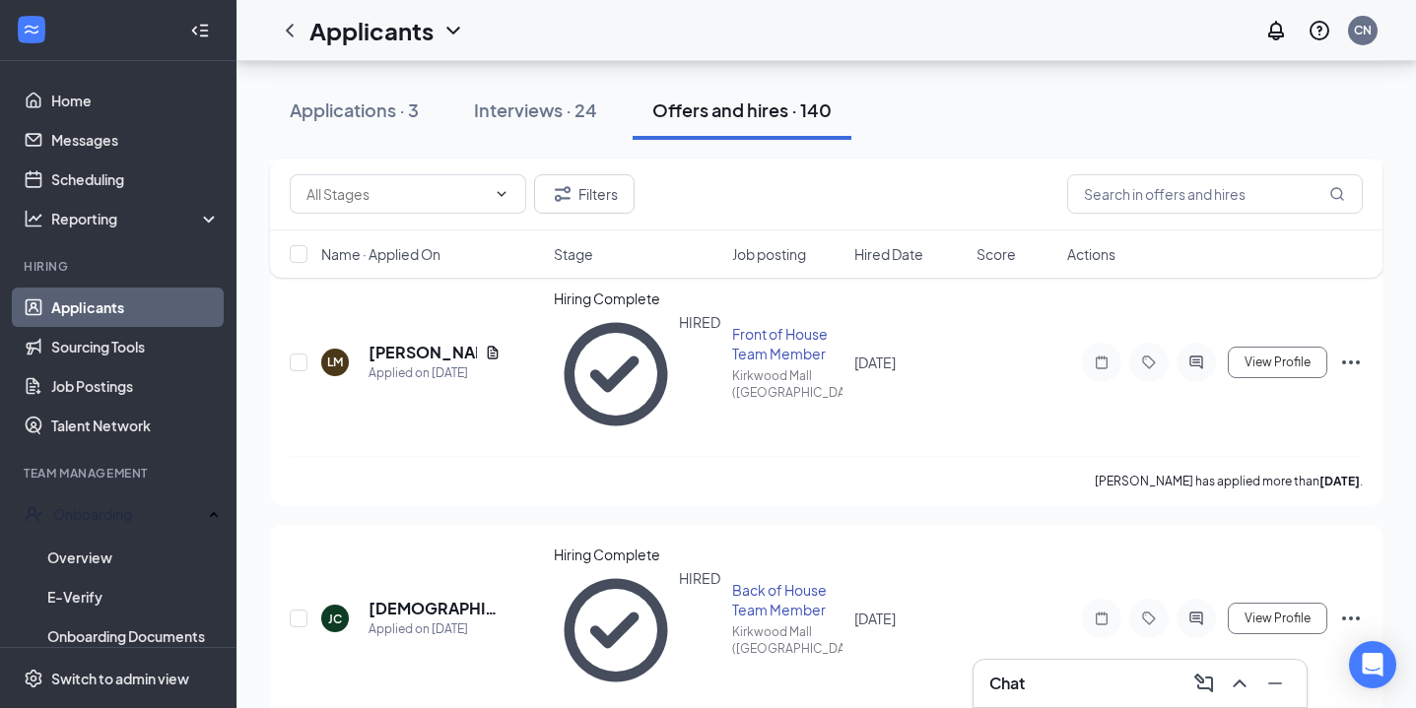
click at [319, 31] on h1 "Applicants" at bounding box center [371, 31] width 124 height 34
click at [285, 22] on icon "ChevronLeft" at bounding box center [290, 31] width 24 height 24
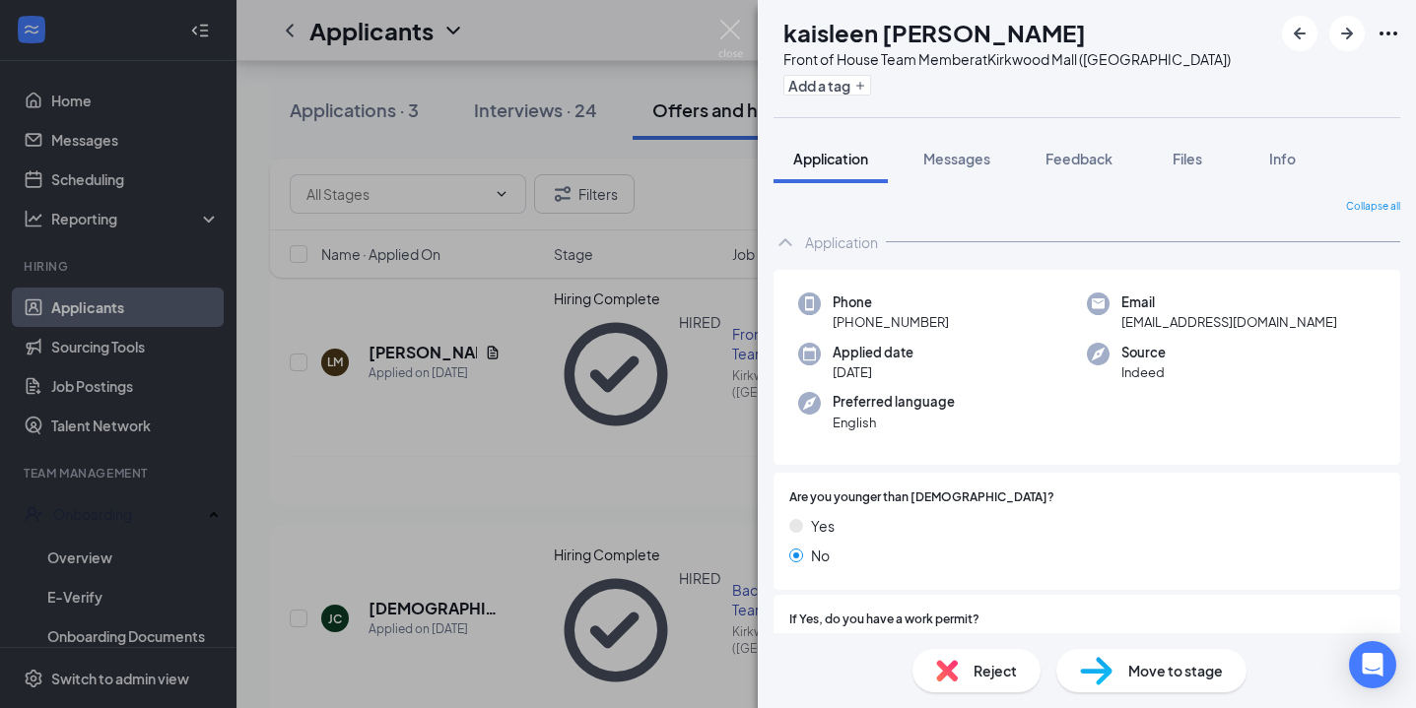
click at [718, 35] on img at bounding box center [730, 39] width 25 height 38
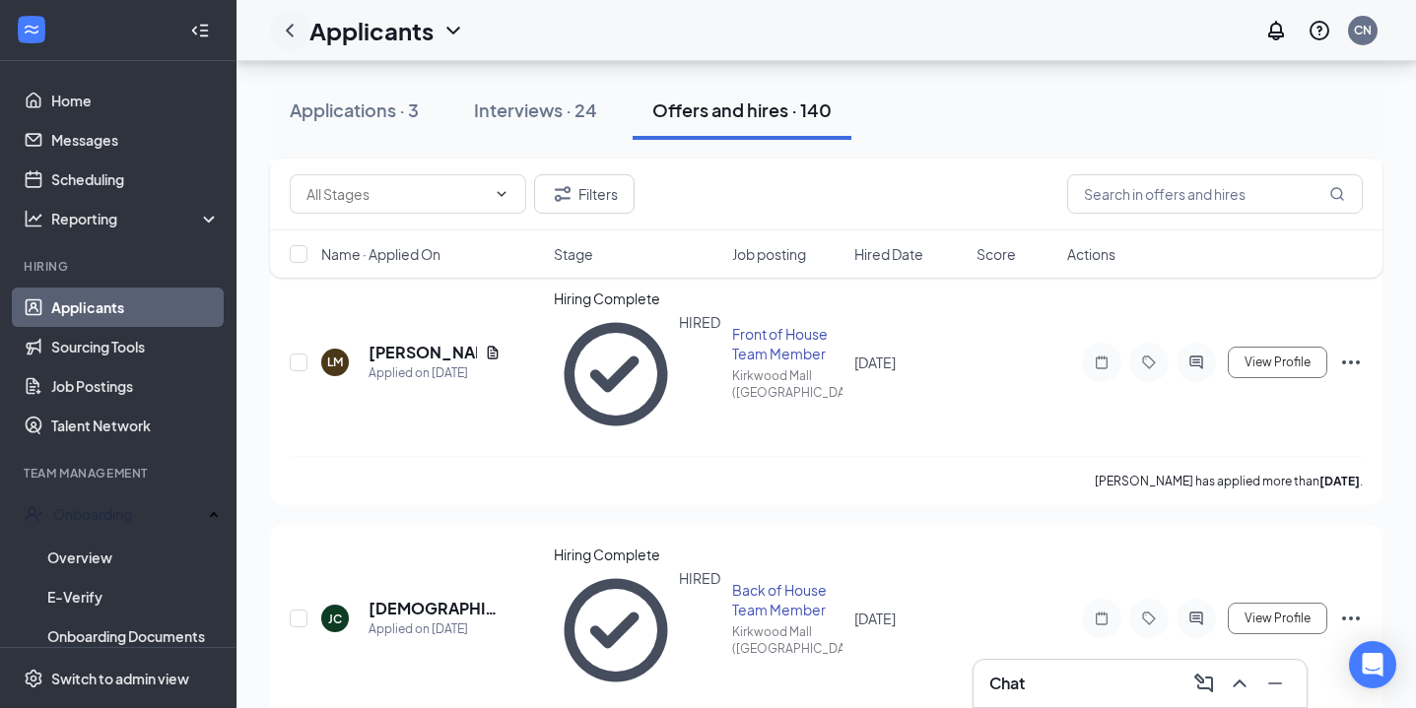
click at [285, 27] on icon "ChevronLeft" at bounding box center [290, 31] width 24 height 24
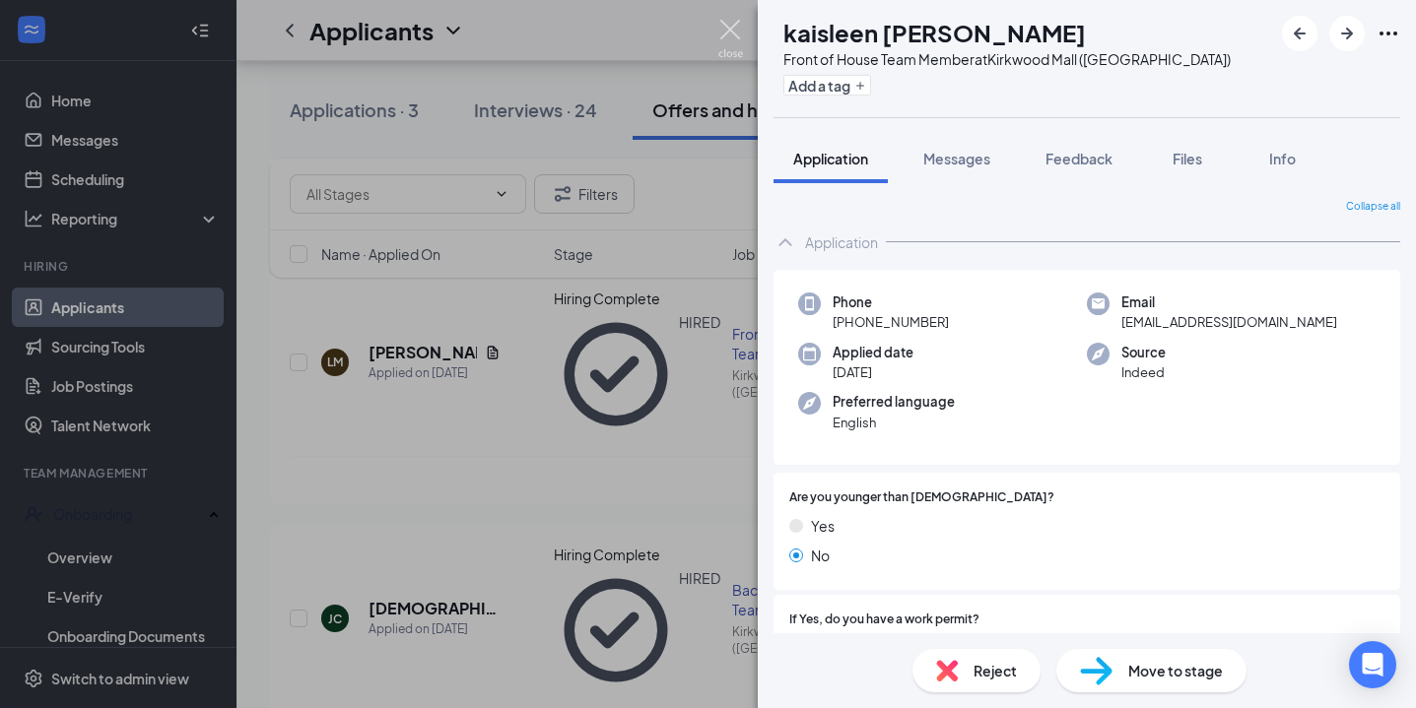
click at [724, 41] on img at bounding box center [730, 39] width 25 height 38
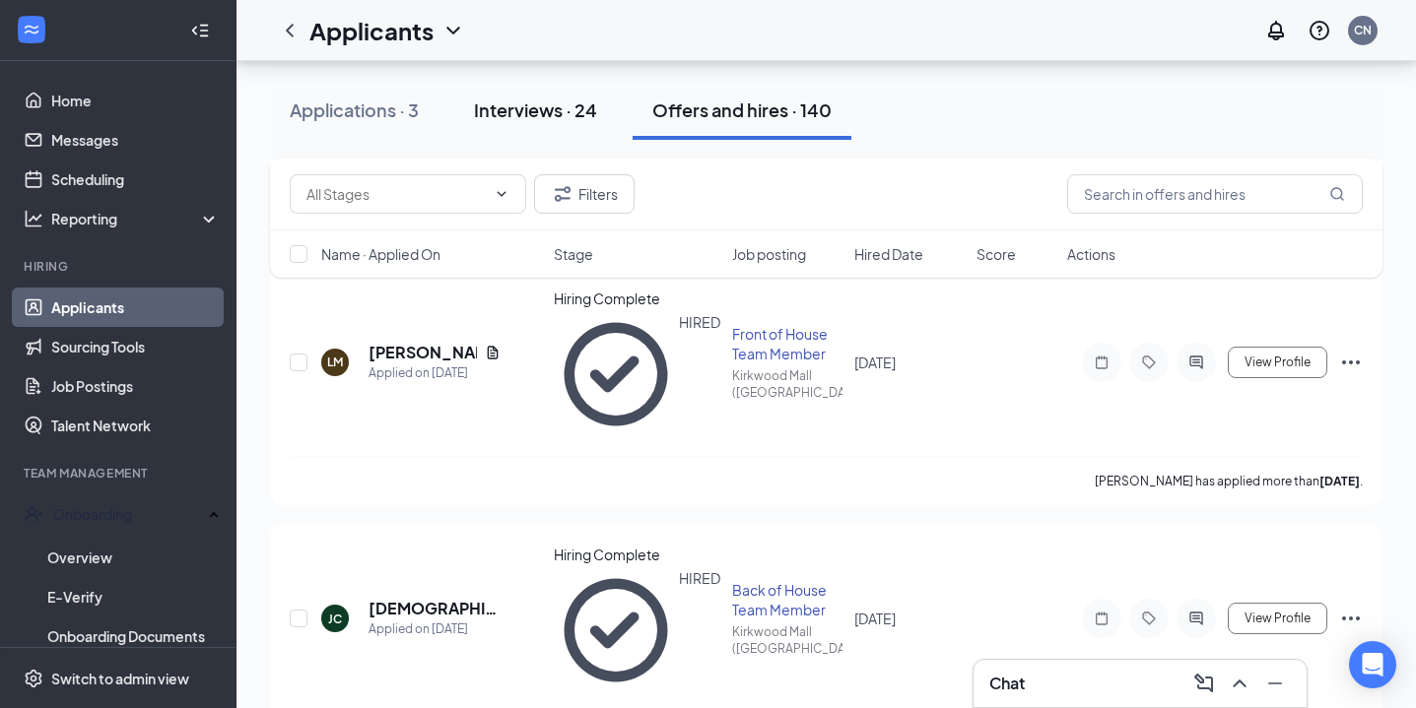
click at [555, 107] on div "Interviews · 24" at bounding box center [535, 110] width 123 height 25
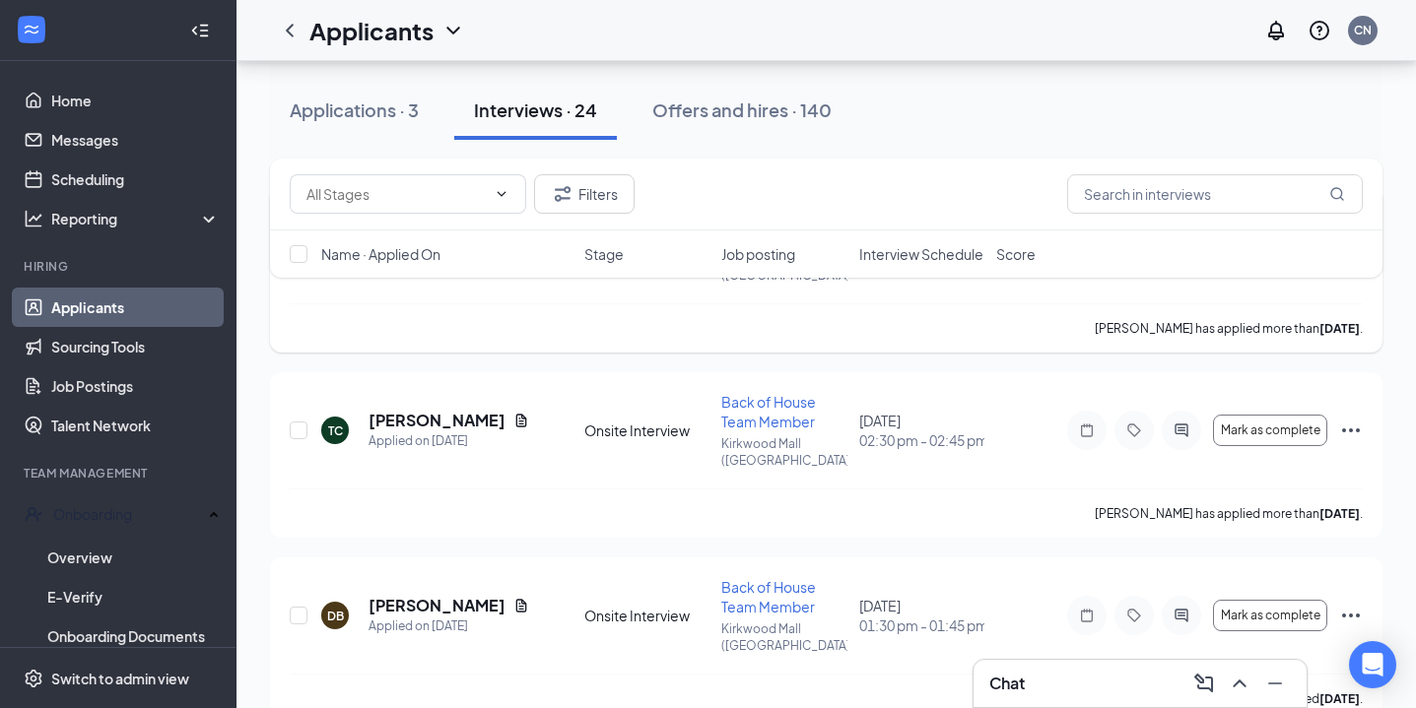
scroll to position [196, 0]
click at [369, 112] on div "Applications · 3" at bounding box center [354, 110] width 129 height 25
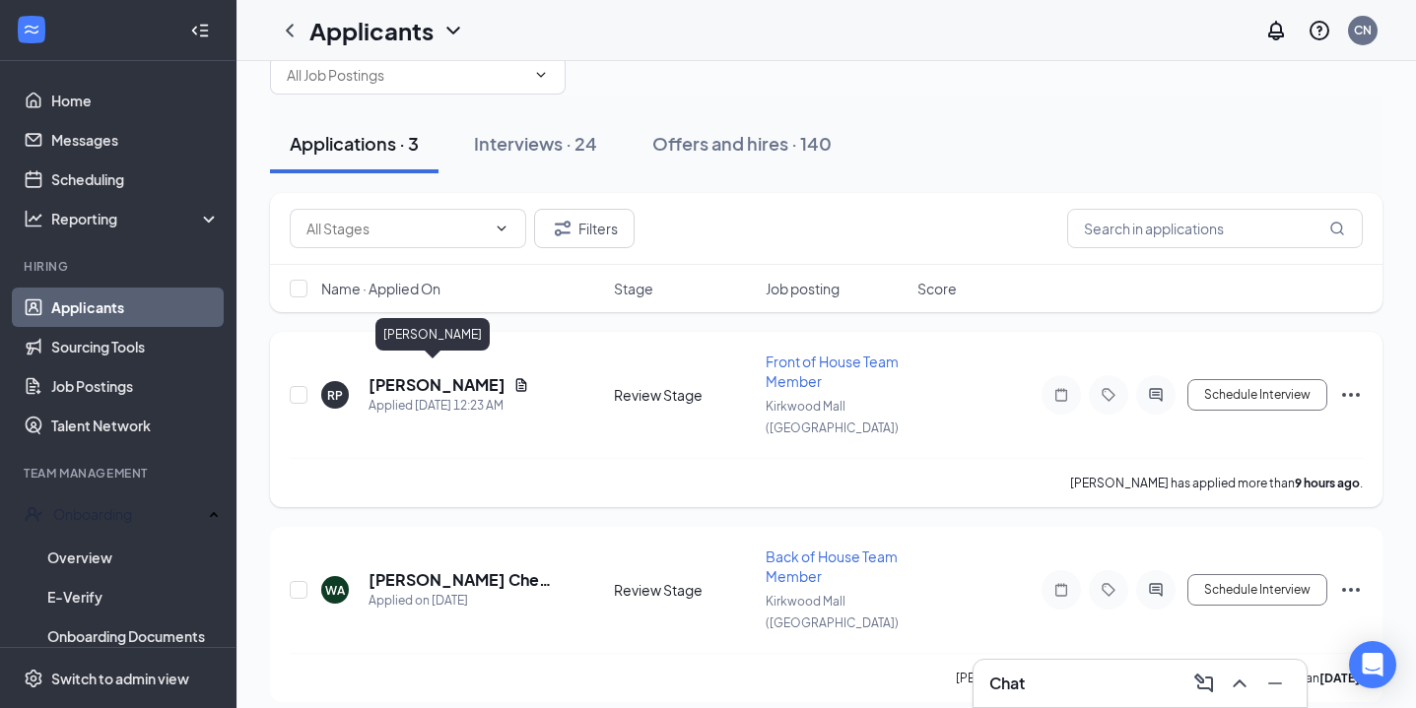
scroll to position [72, 0]
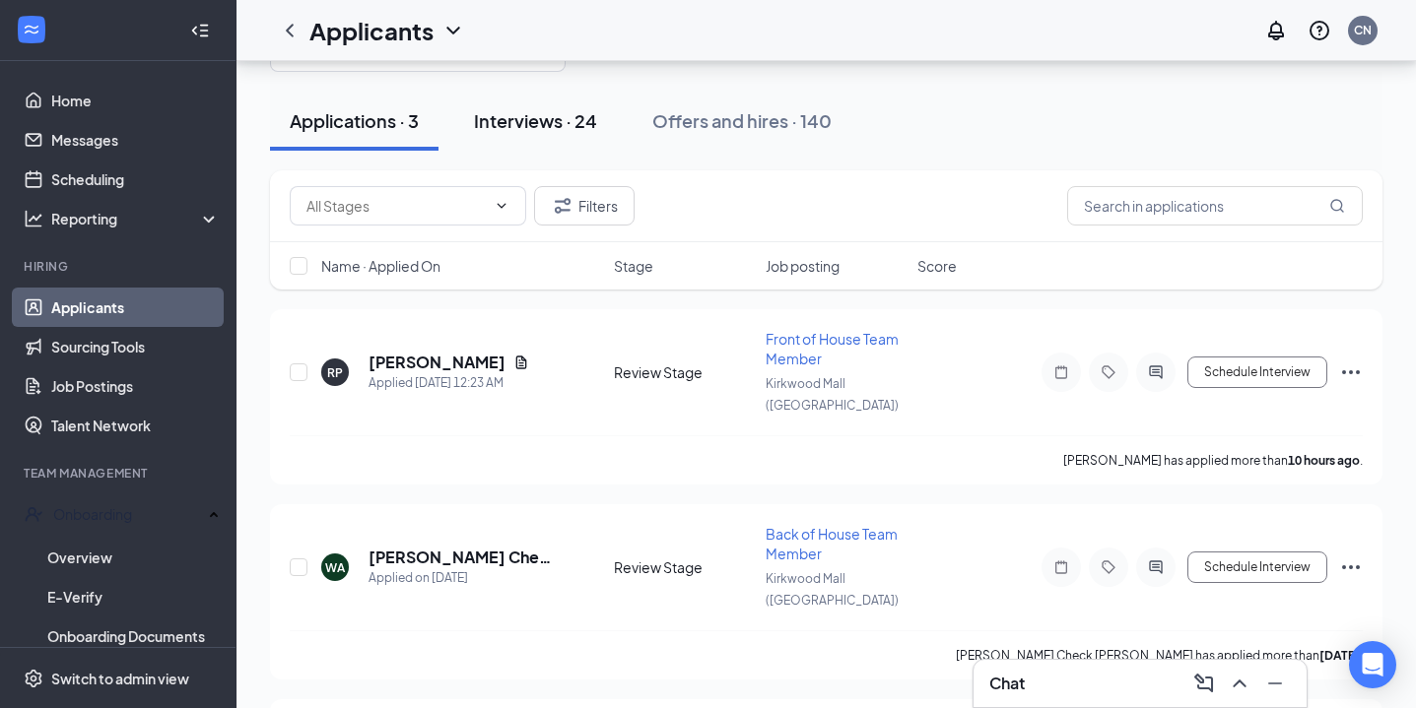
click at [513, 115] on div "Interviews · 24" at bounding box center [535, 120] width 123 height 25
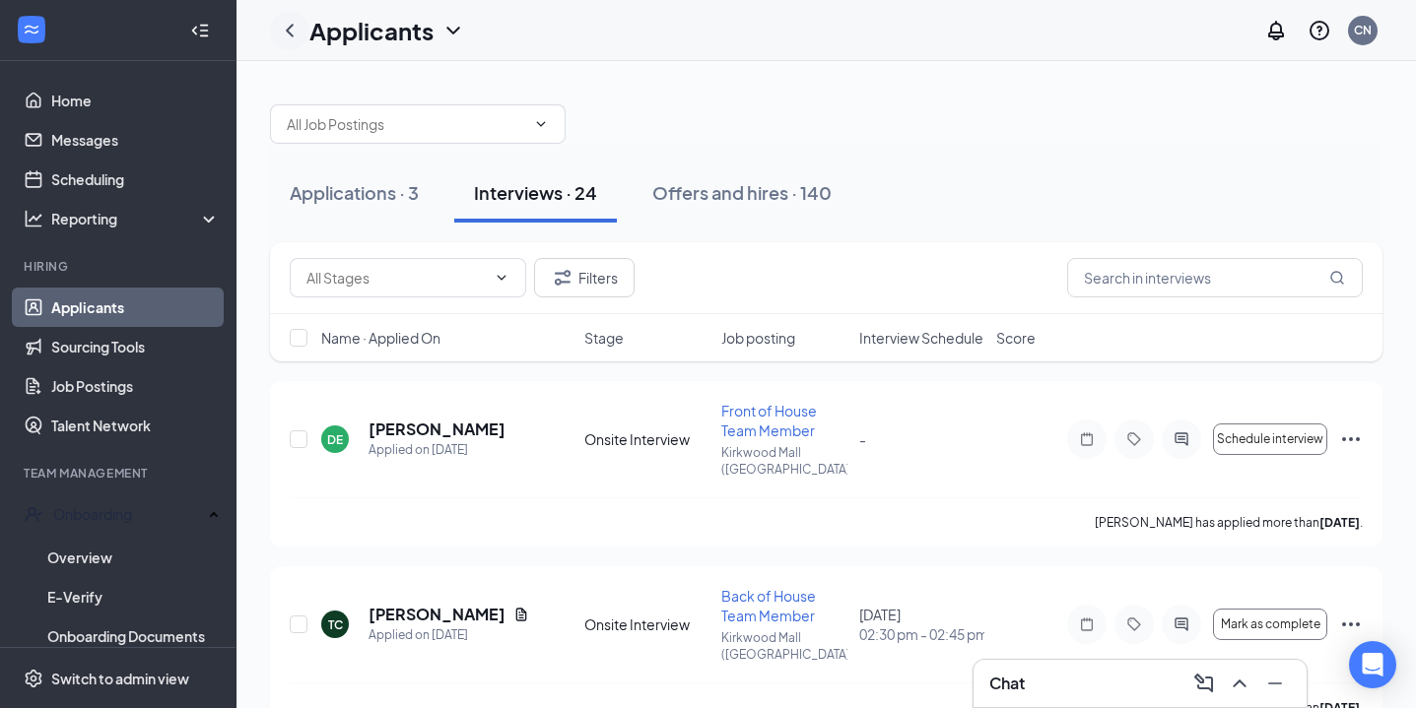
click at [297, 40] on icon "ChevronLeft" at bounding box center [290, 31] width 24 height 24
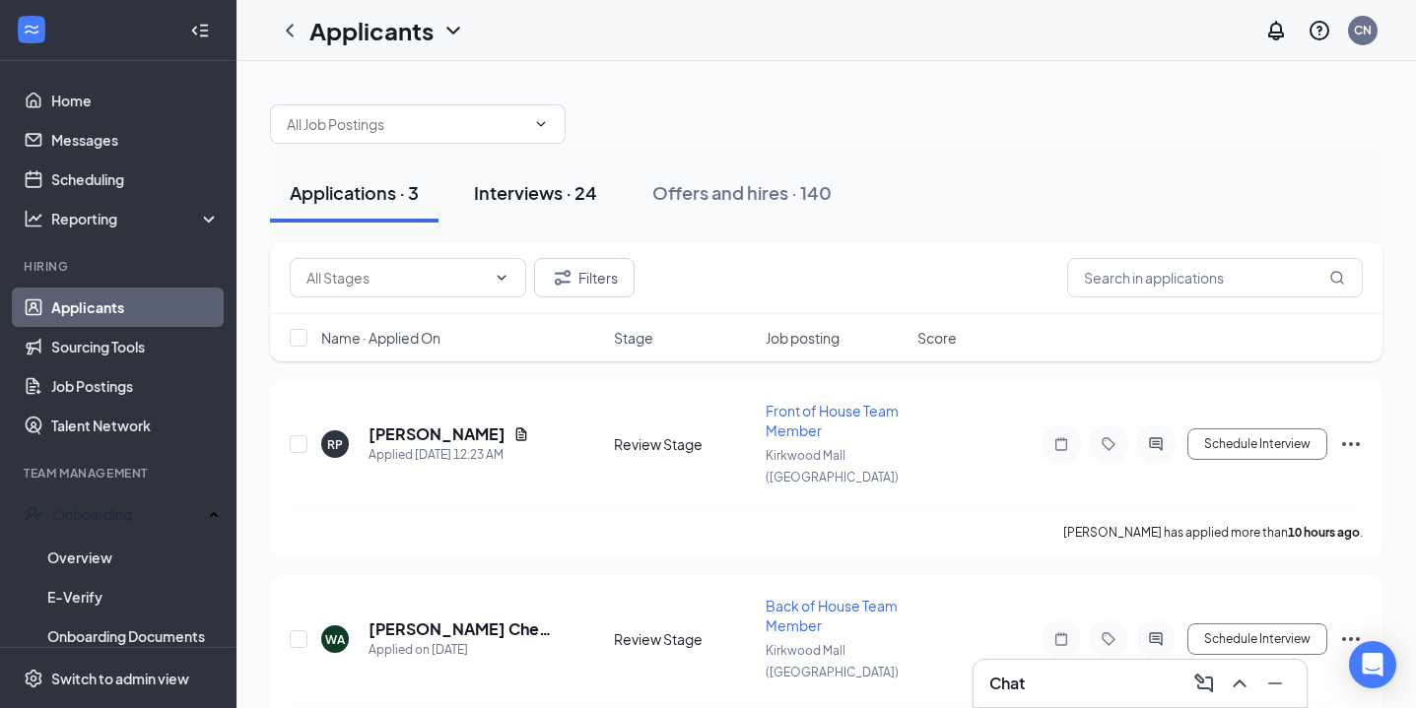
click at [520, 204] on div "Interviews · 24" at bounding box center [535, 192] width 123 height 25
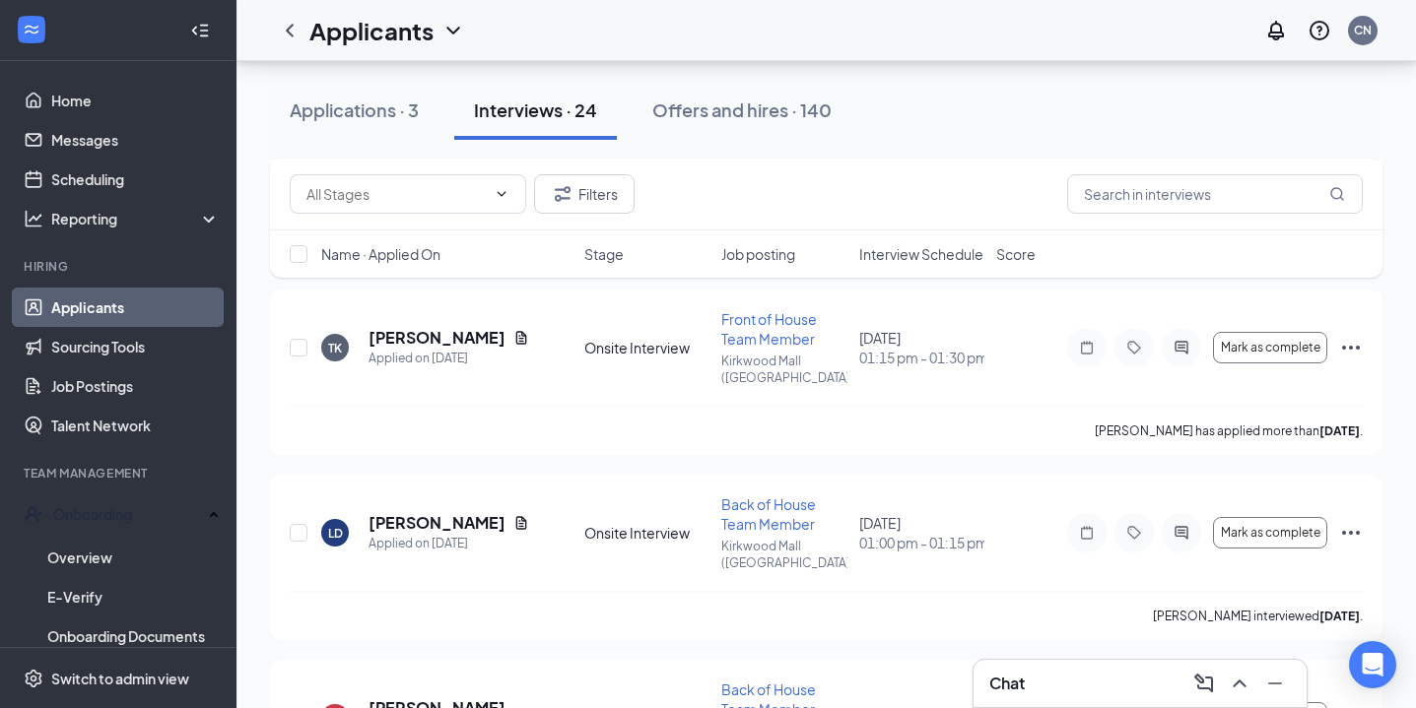
scroll to position [582, 0]
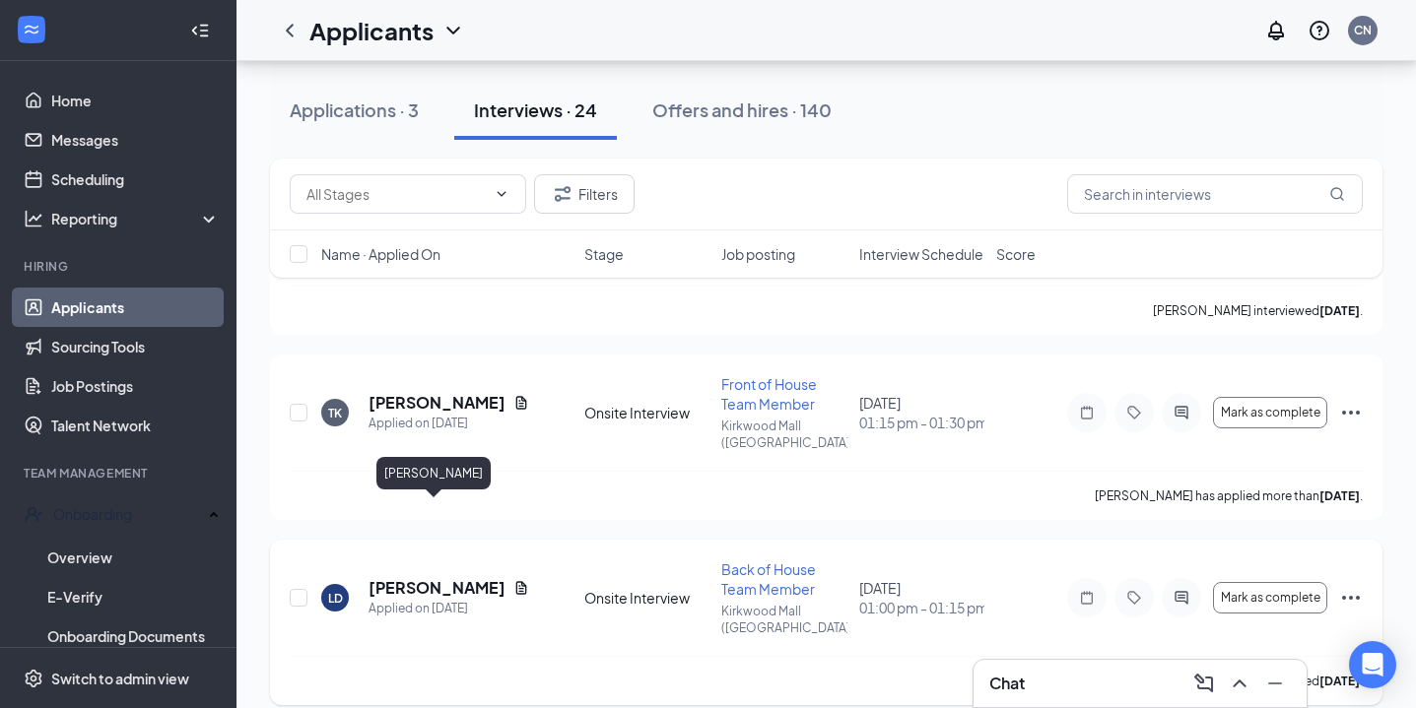
click at [438, 577] on h5 "[PERSON_NAME]" at bounding box center [437, 588] width 137 height 22
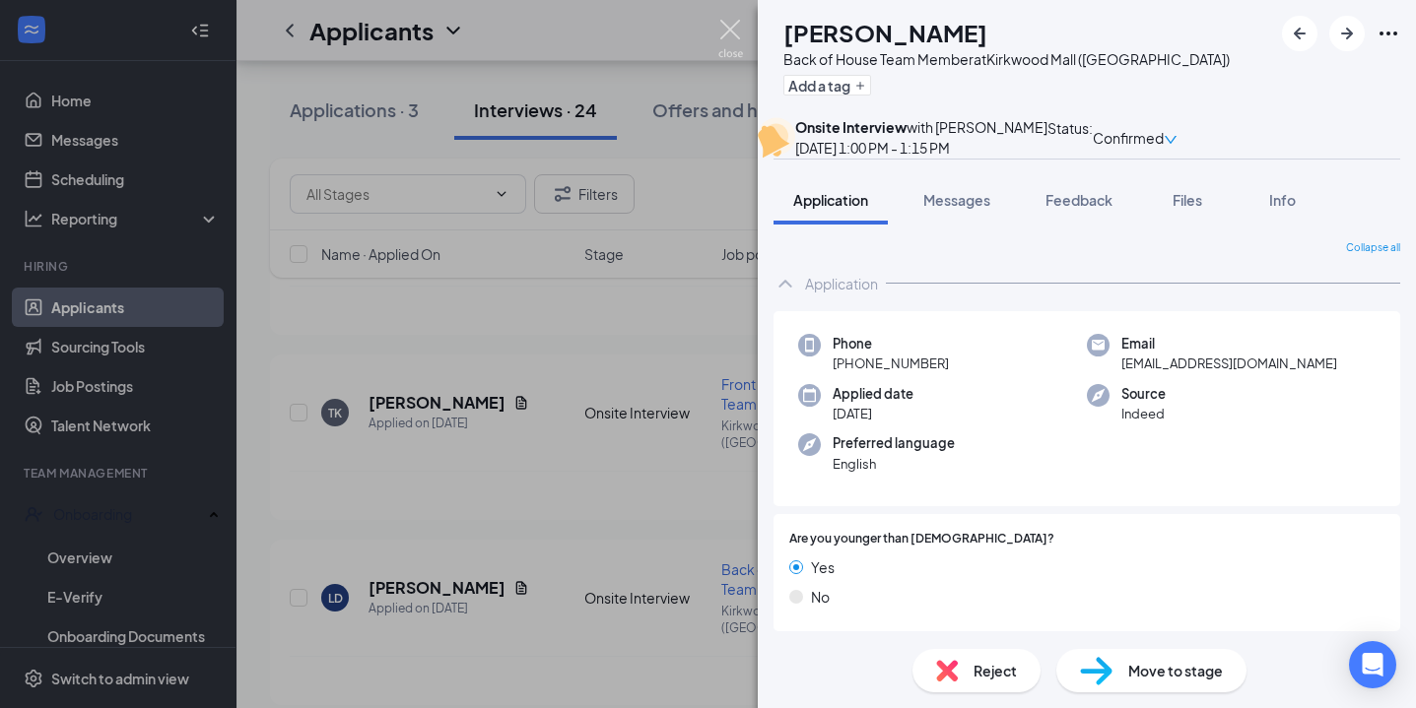
click at [739, 27] on img at bounding box center [730, 39] width 25 height 38
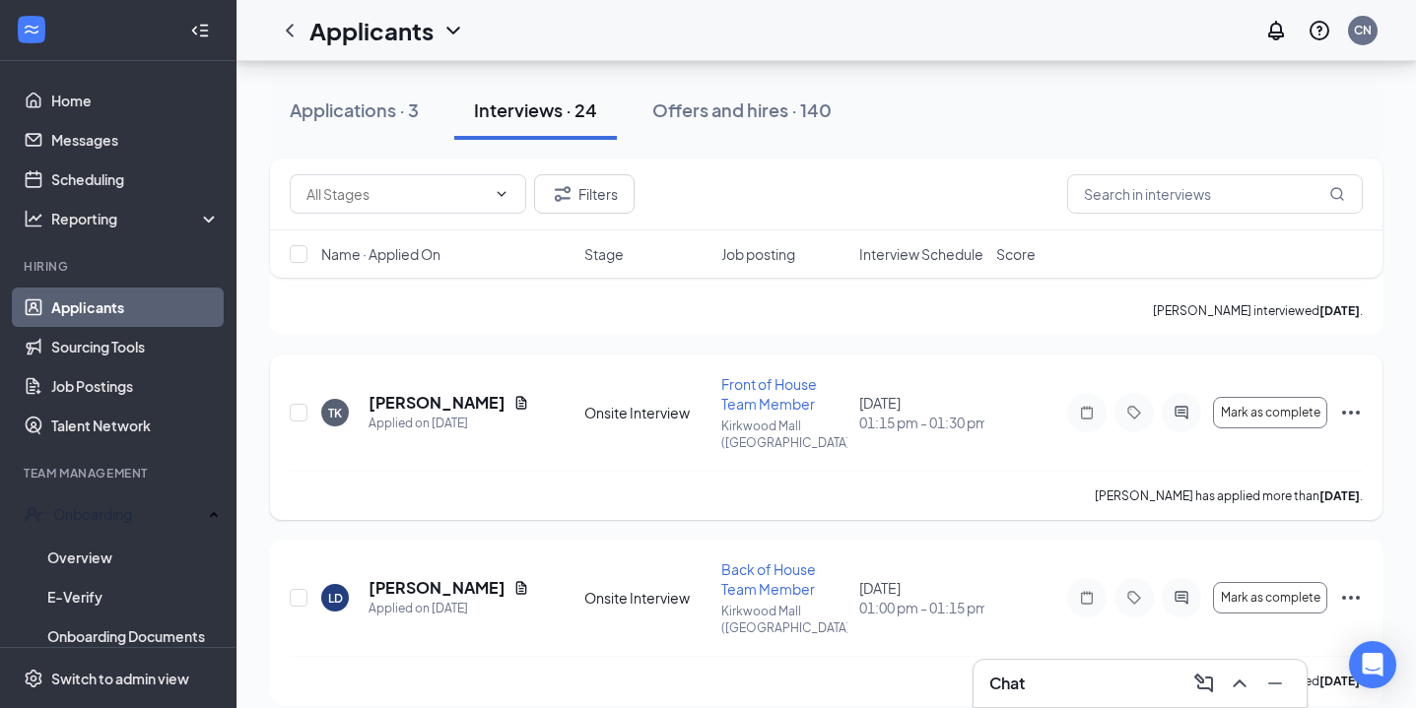
scroll to position [634, 0]
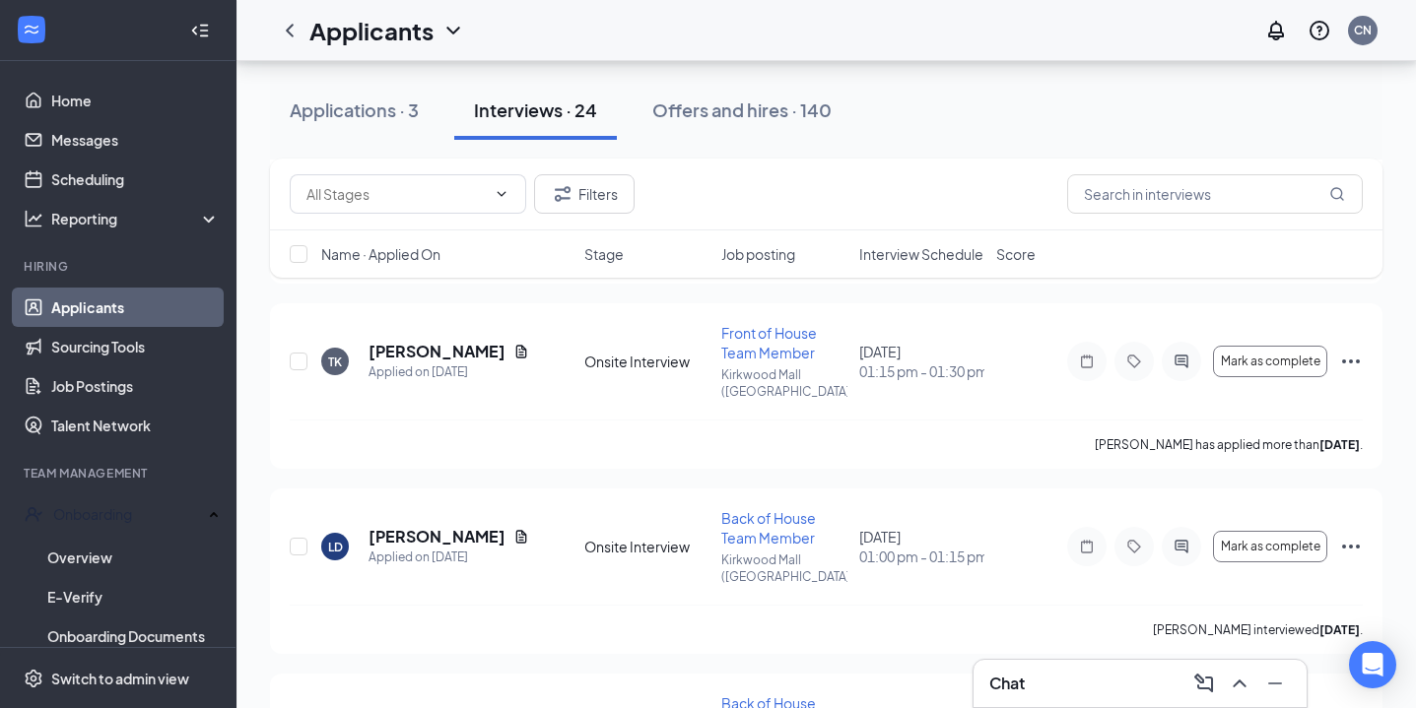
click at [877, 245] on span "Interview Schedule" at bounding box center [921, 254] width 124 height 20
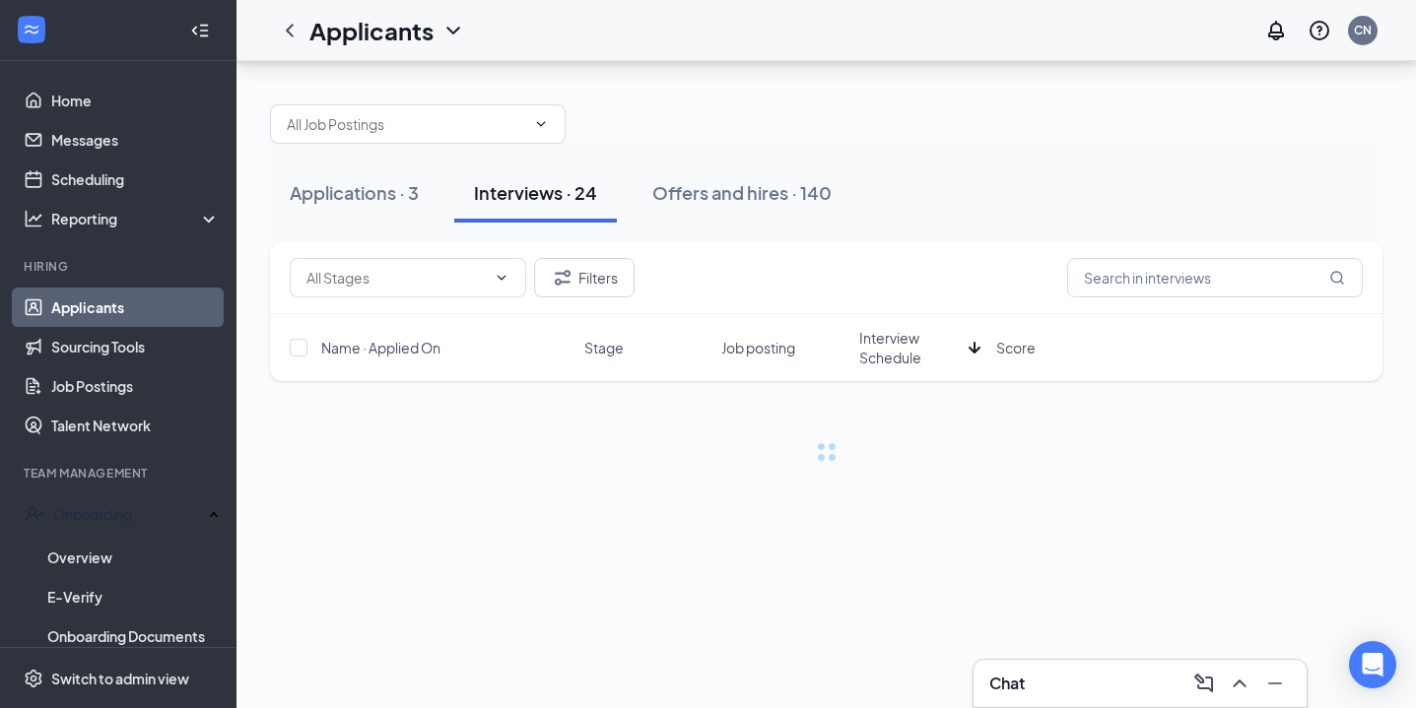
scroll to position [0, 0]
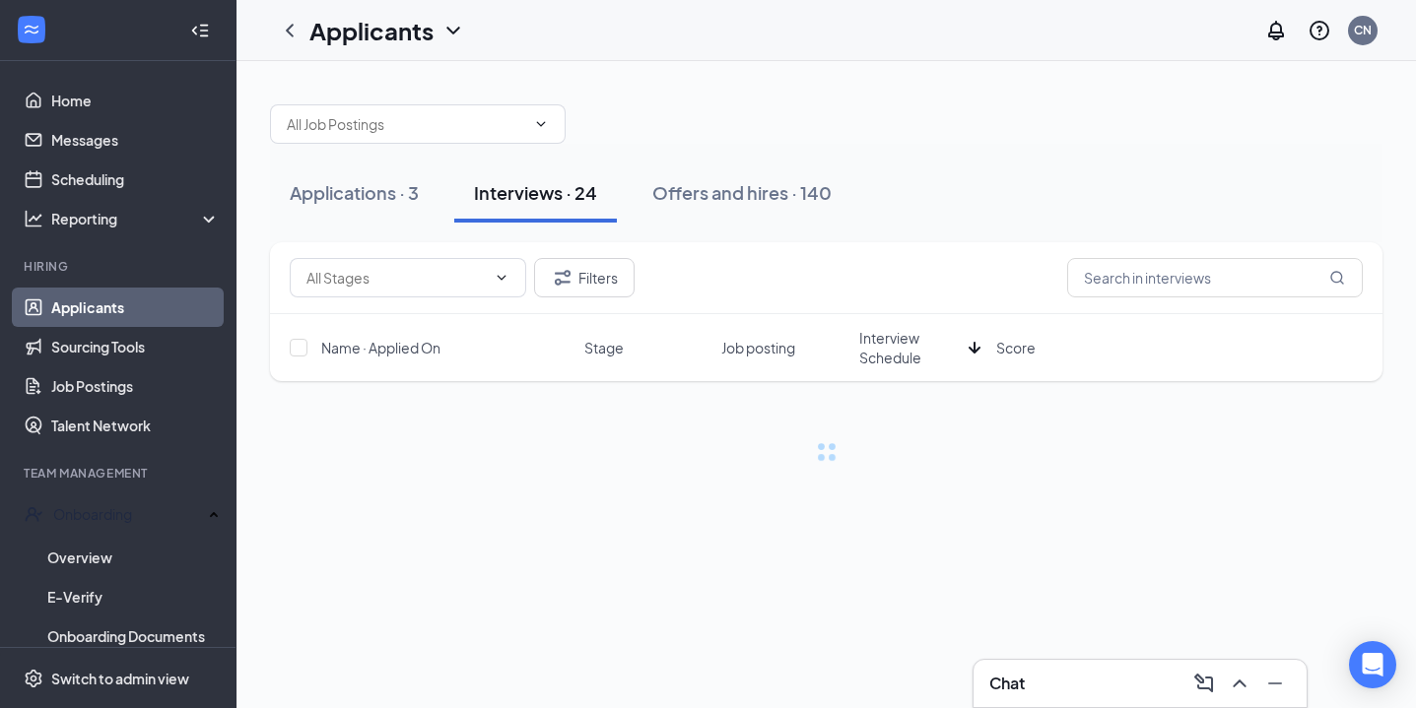
click at [877, 333] on span "Interview Schedule" at bounding box center [909, 347] width 101 height 39
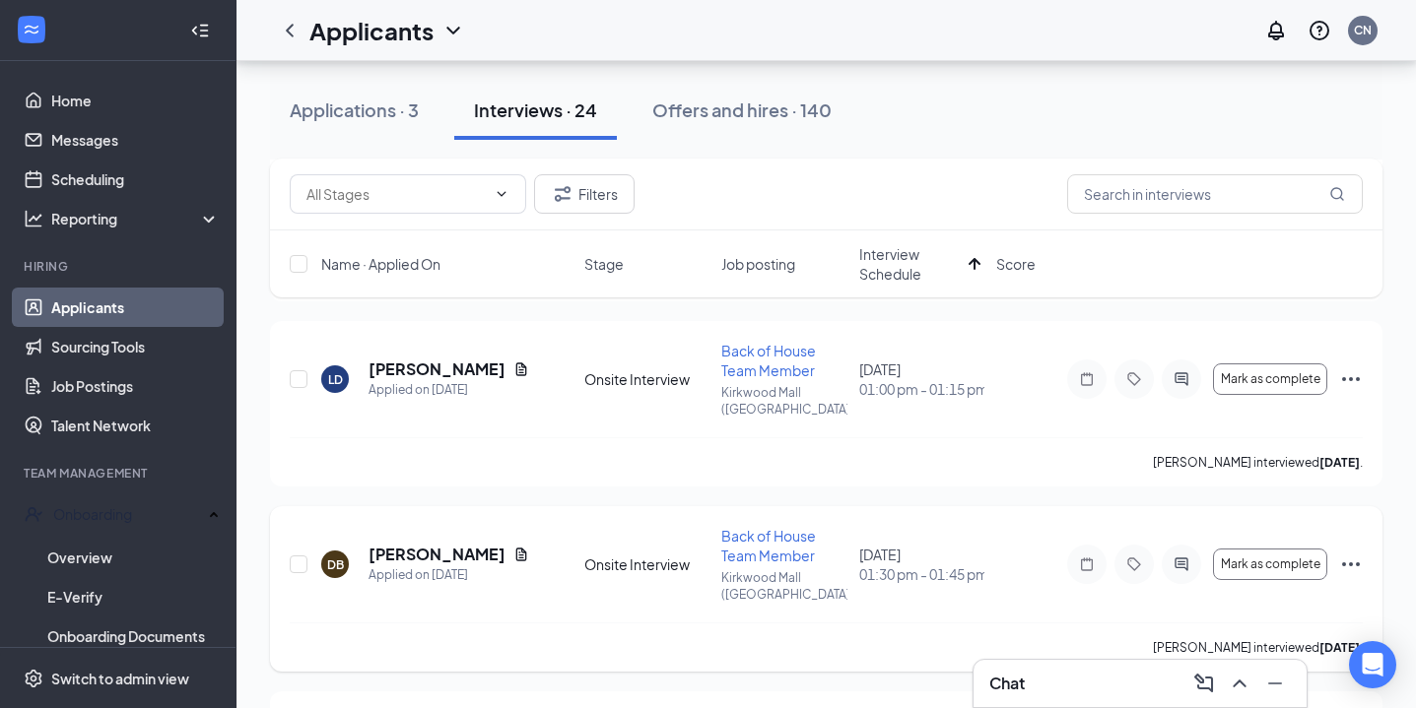
scroll to position [269, 0]
